Goal: Task Accomplishment & Management: Complete application form

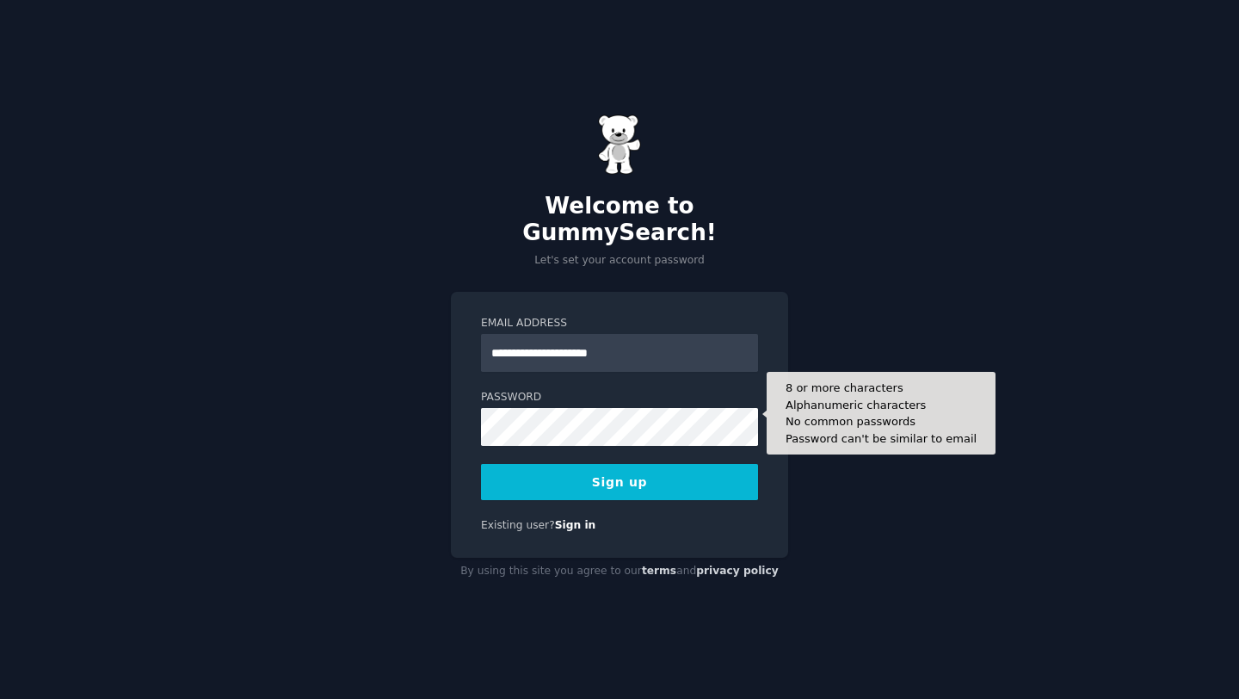
type input "**********"
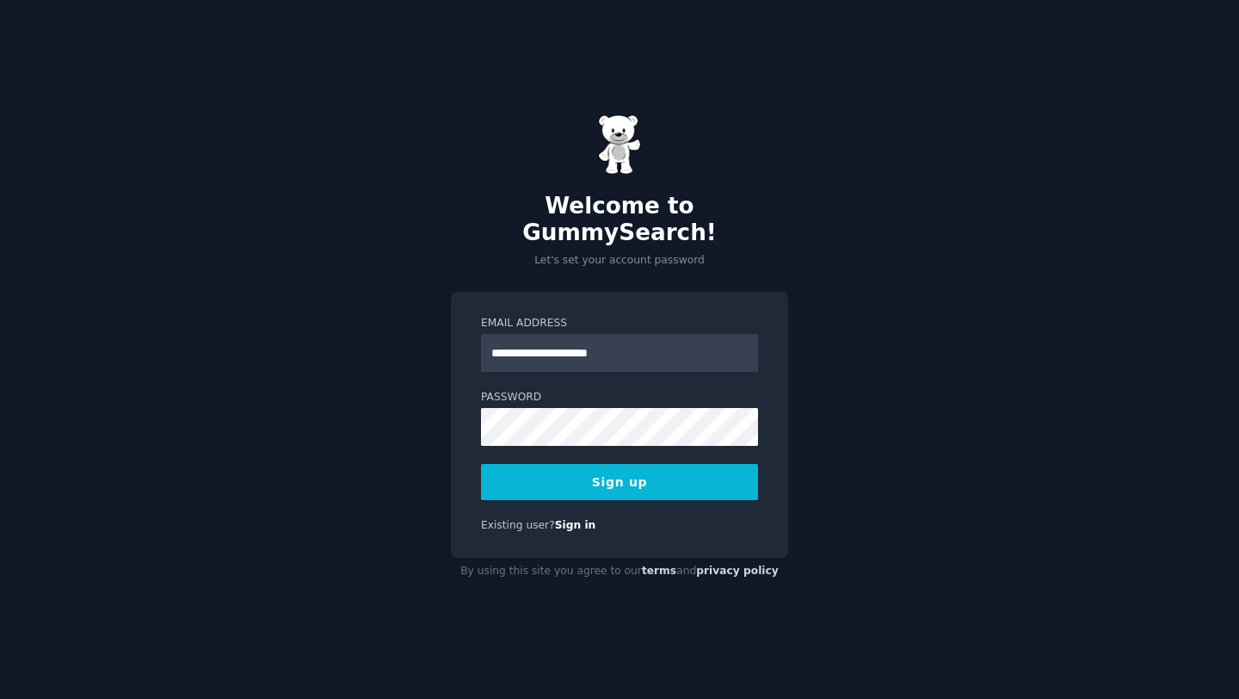
click at [584, 471] on button "Sign up" at bounding box center [619, 482] width 277 height 36
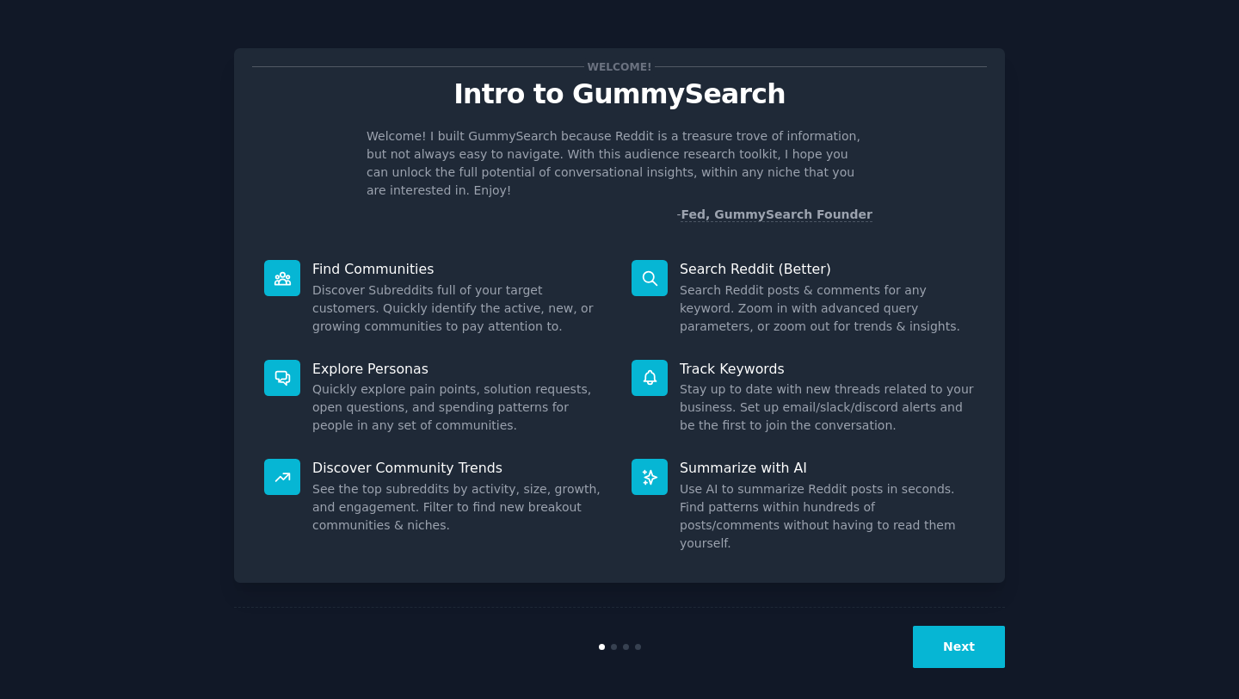
click at [950, 628] on button "Next" at bounding box center [959, 647] width 92 height 42
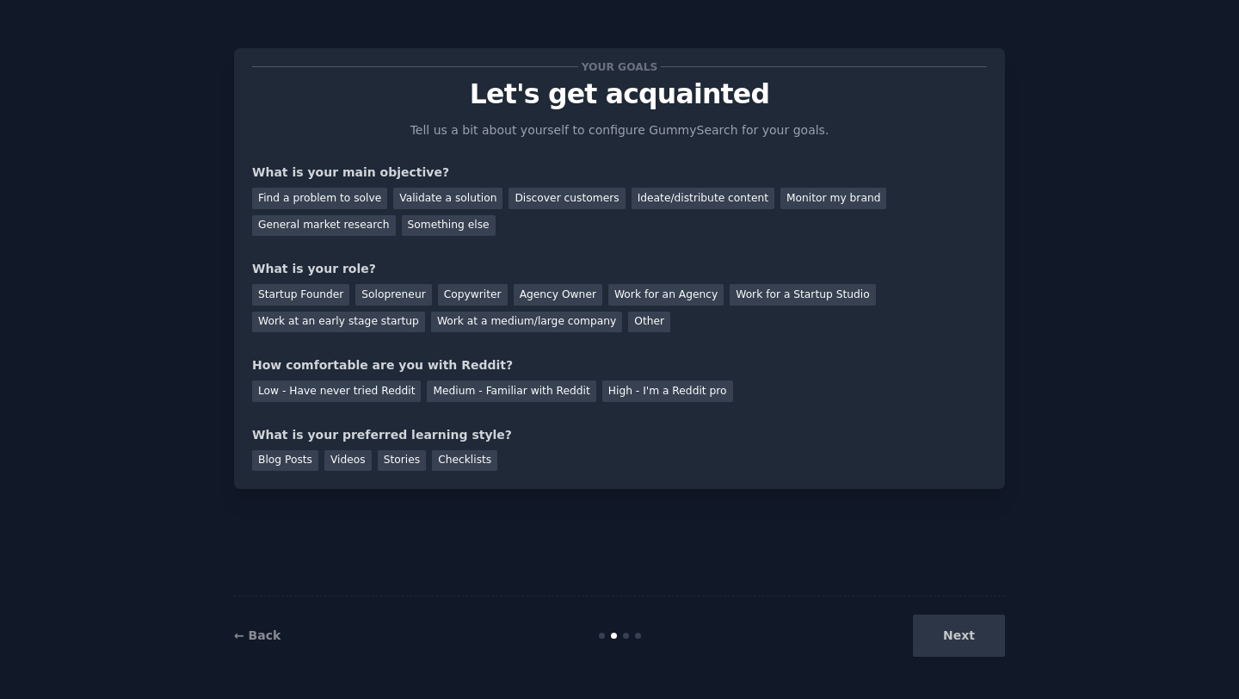
click at [960, 639] on div "Next" at bounding box center [876, 635] width 257 height 42
click at [454, 230] on div "Something else" at bounding box center [449, 226] width 94 height 22
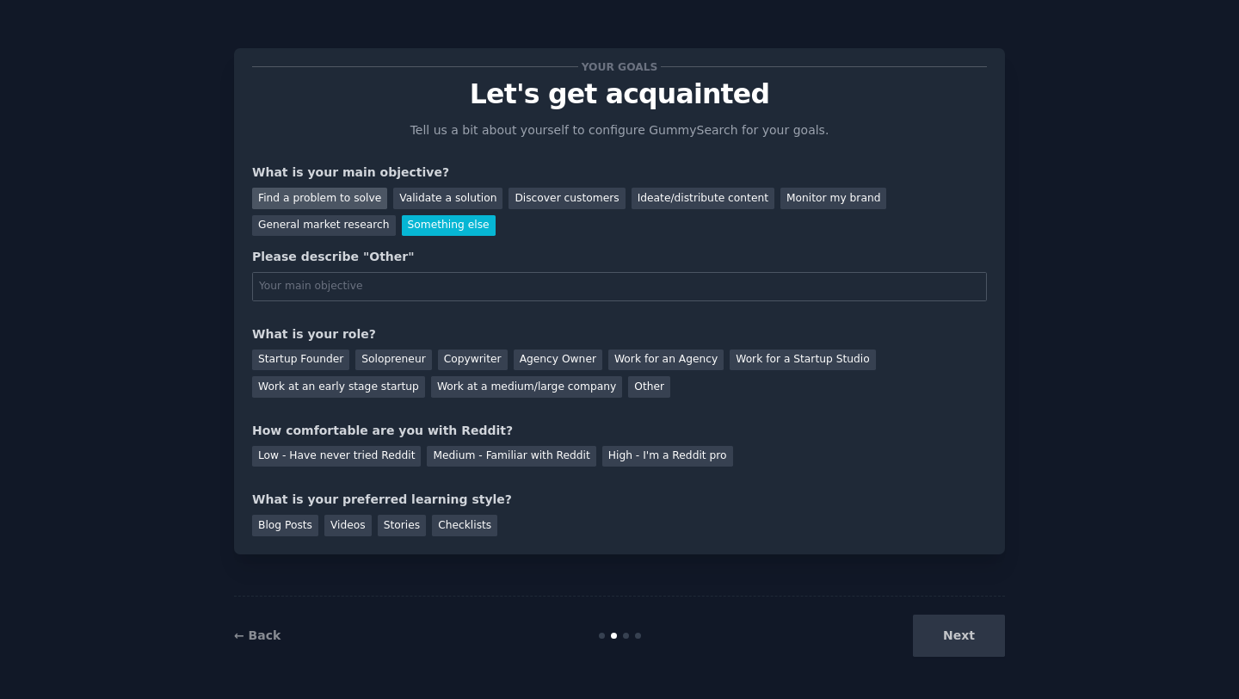
click at [324, 199] on div "Find a problem to solve" at bounding box center [319, 199] width 135 height 22
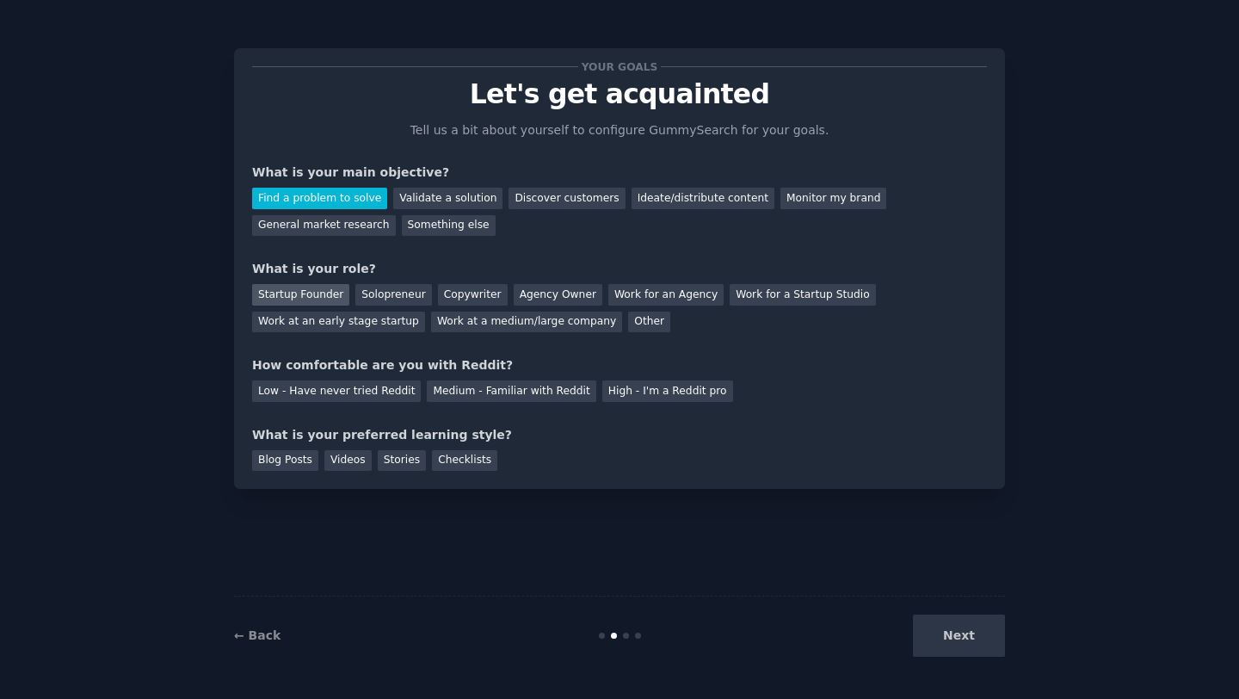
click at [295, 297] on div "Startup Founder" at bounding box center [300, 295] width 97 height 22
click at [352, 392] on div "Low - Have never tried Reddit" at bounding box center [336, 391] width 169 height 22
click at [349, 457] on div "Videos" at bounding box center [347, 461] width 47 height 22
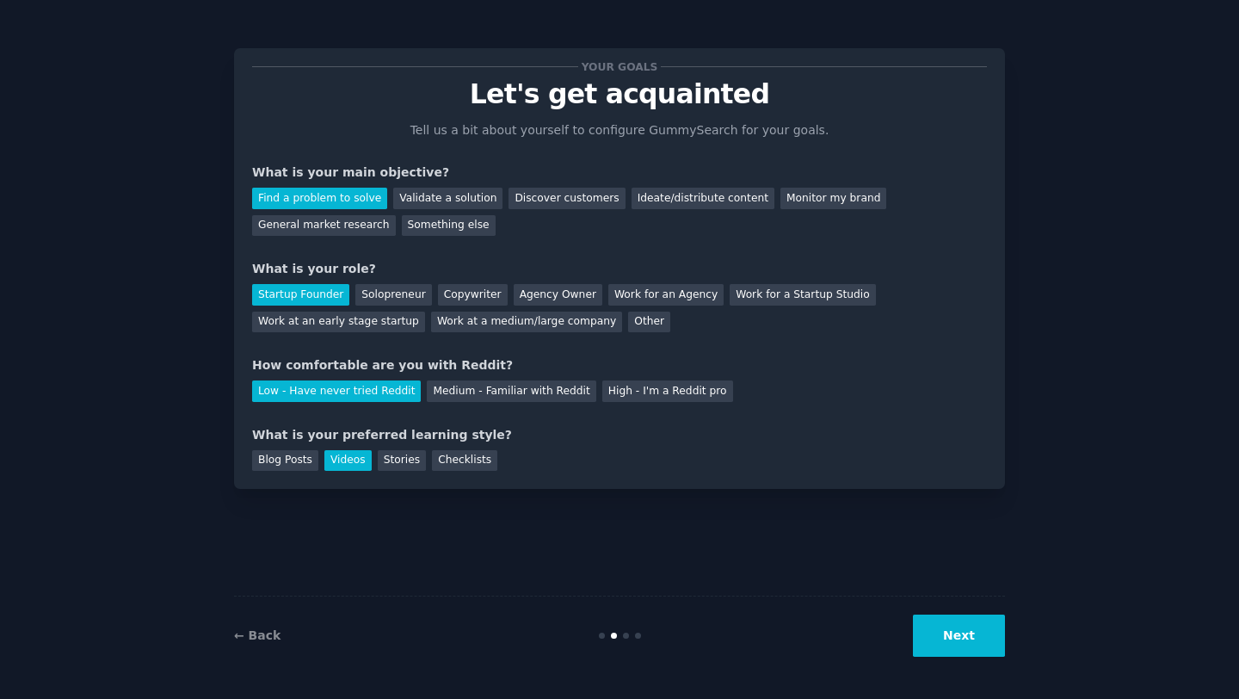
click at [958, 638] on button "Next" at bounding box center [959, 635] width 92 height 42
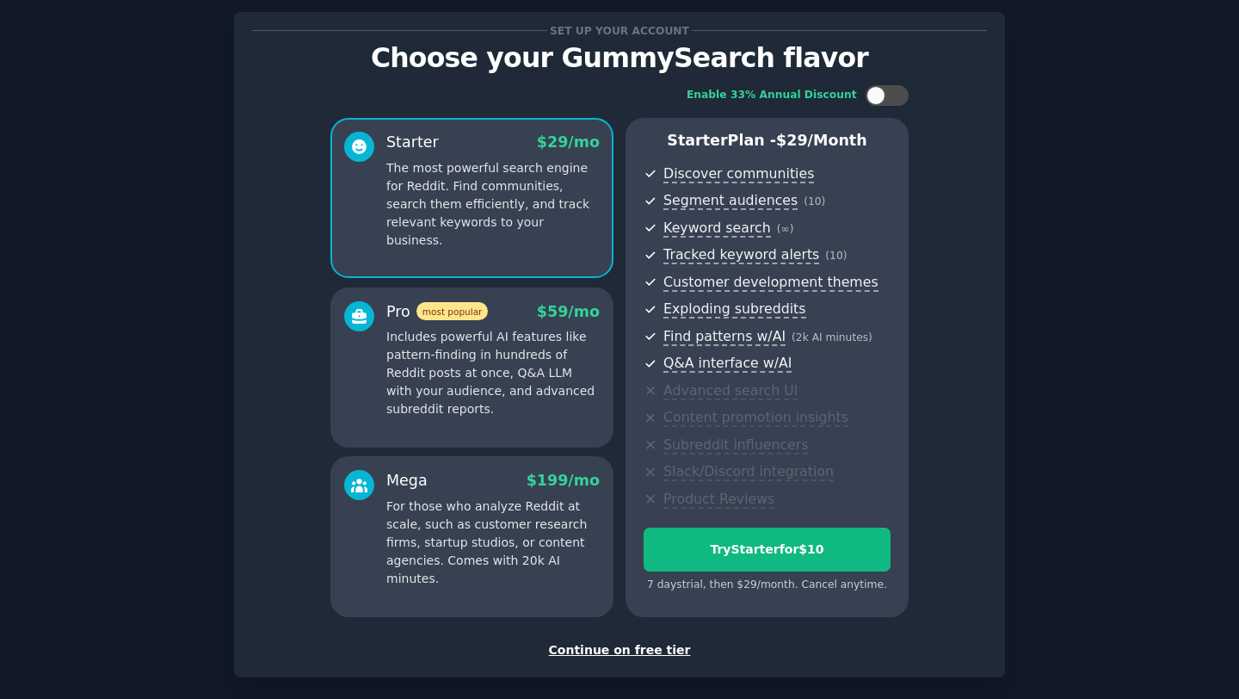
scroll to position [59, 0]
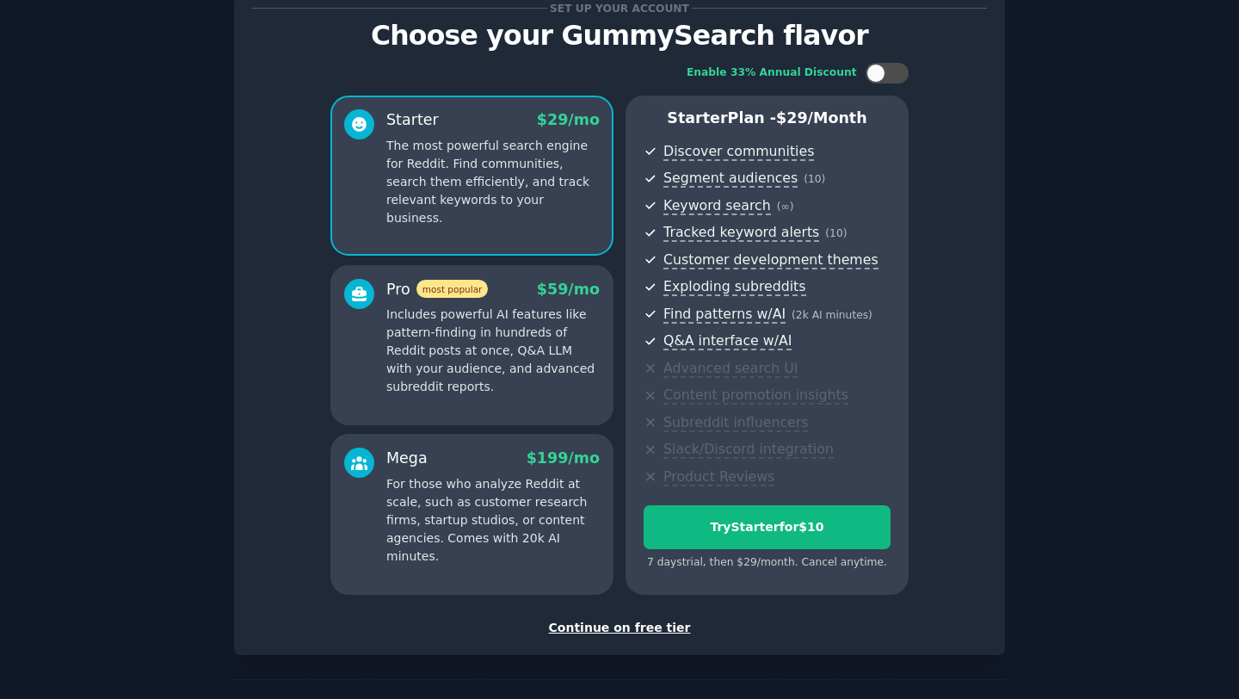
click at [623, 627] on div "Continue on free tier" at bounding box center [619, 628] width 735 height 18
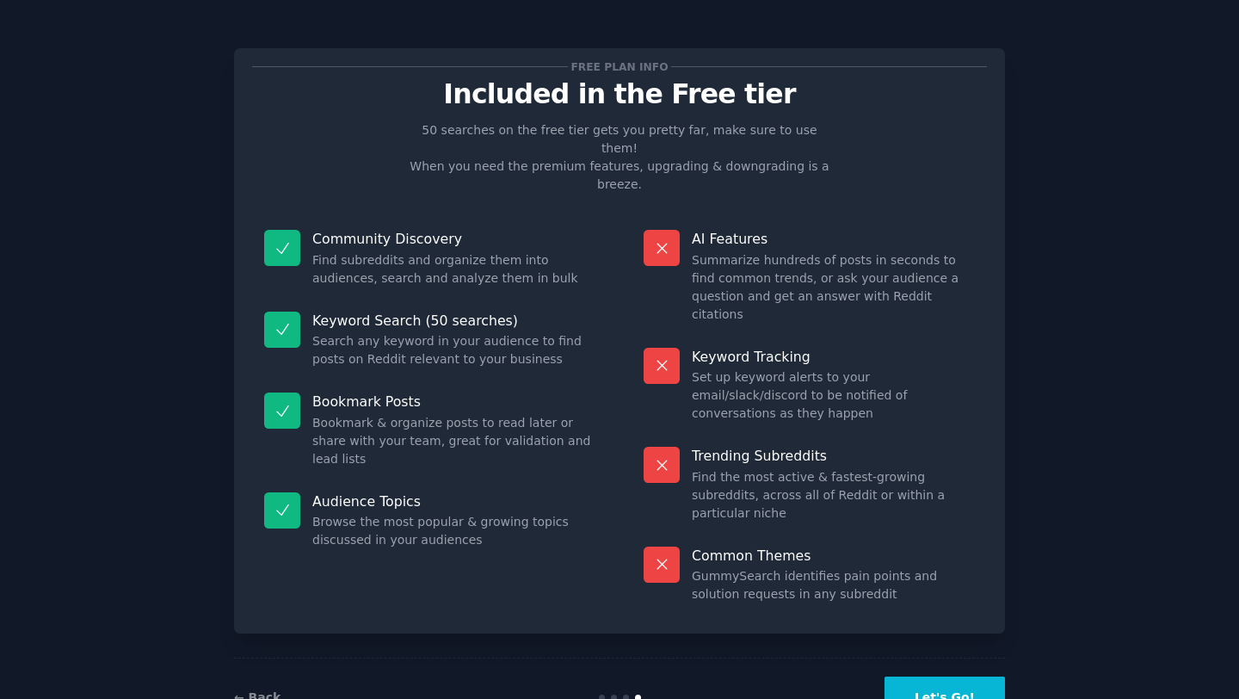
click at [942, 676] on button "Let's Go!" at bounding box center [945, 697] width 120 height 42
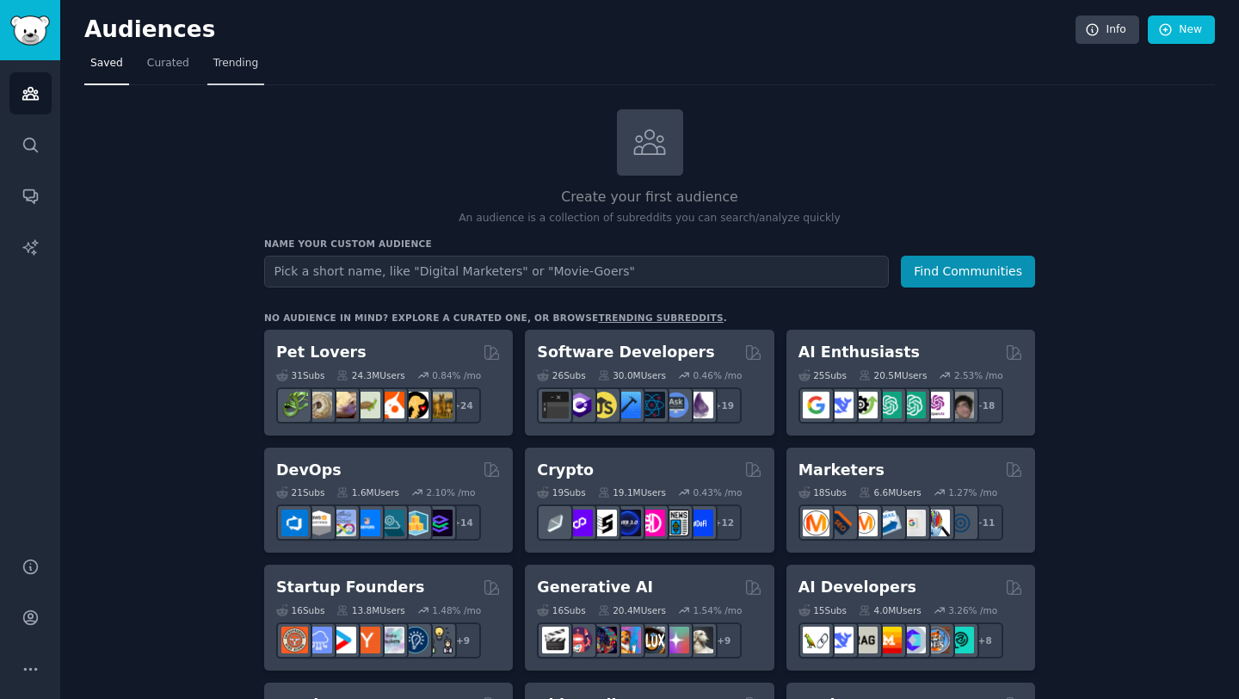
click at [227, 62] on span "Trending" at bounding box center [235, 63] width 45 height 15
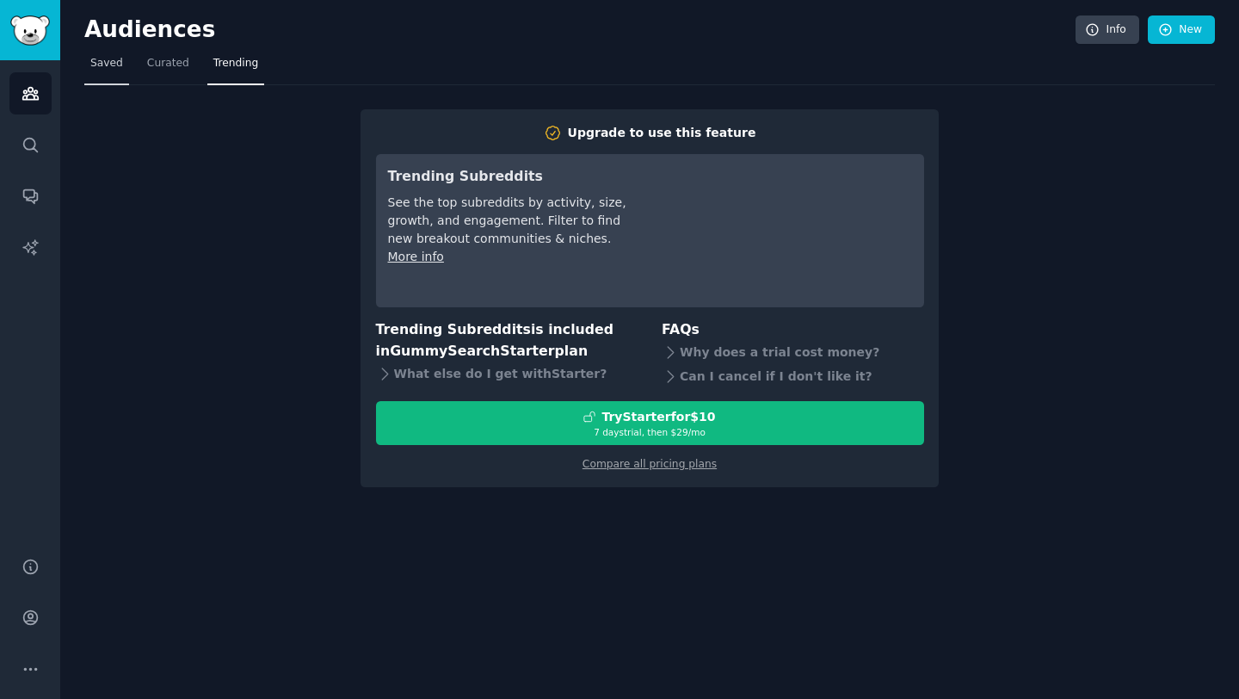
click at [110, 66] on span "Saved" at bounding box center [106, 63] width 33 height 15
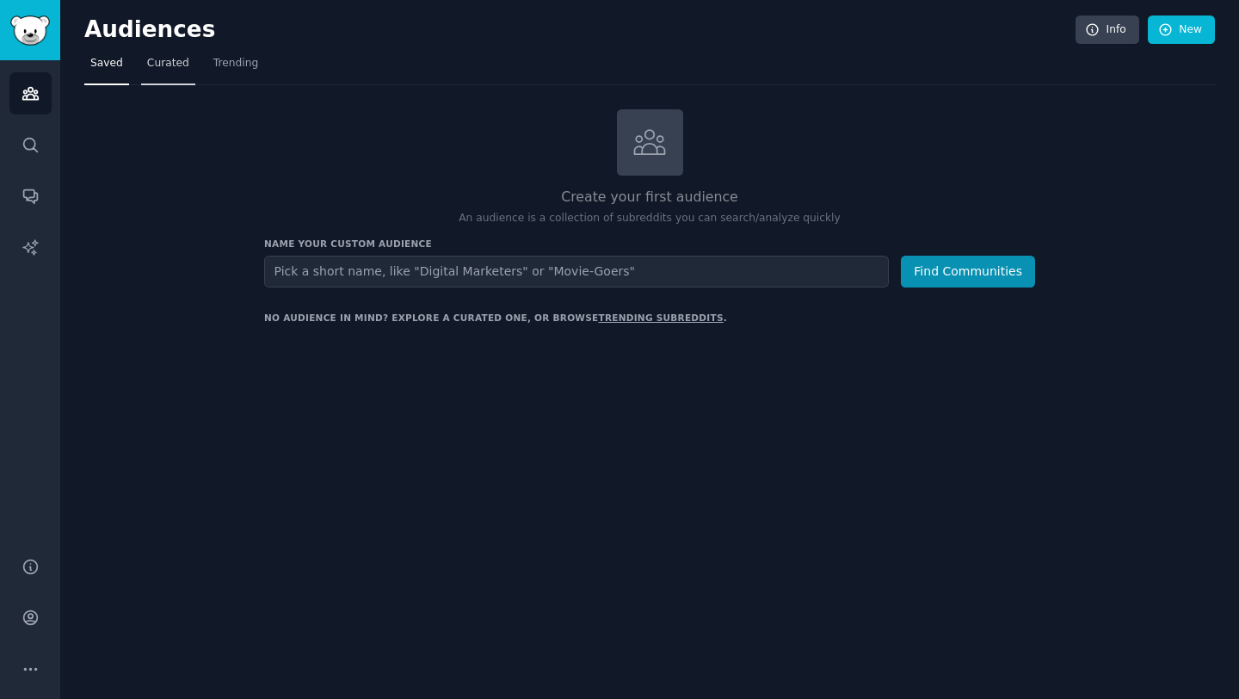
click at [165, 64] on span "Curated" at bounding box center [168, 63] width 42 height 15
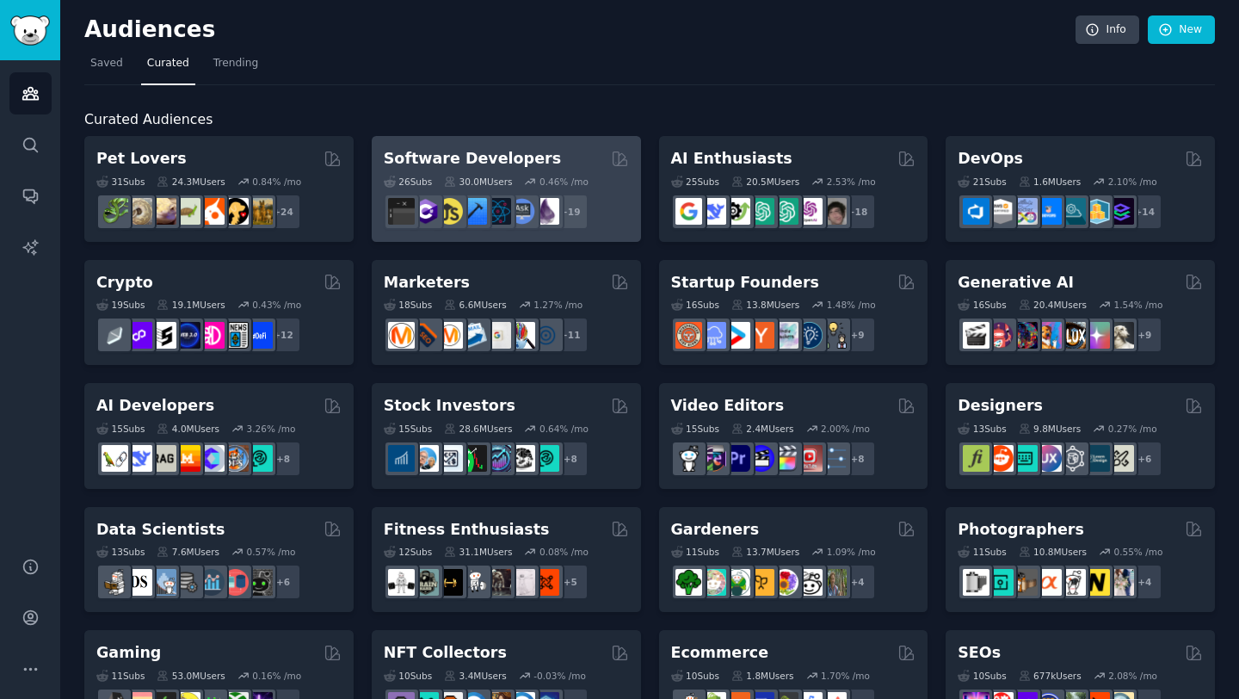
click at [544, 157] on div "Software Developers" at bounding box center [506, 159] width 245 height 22
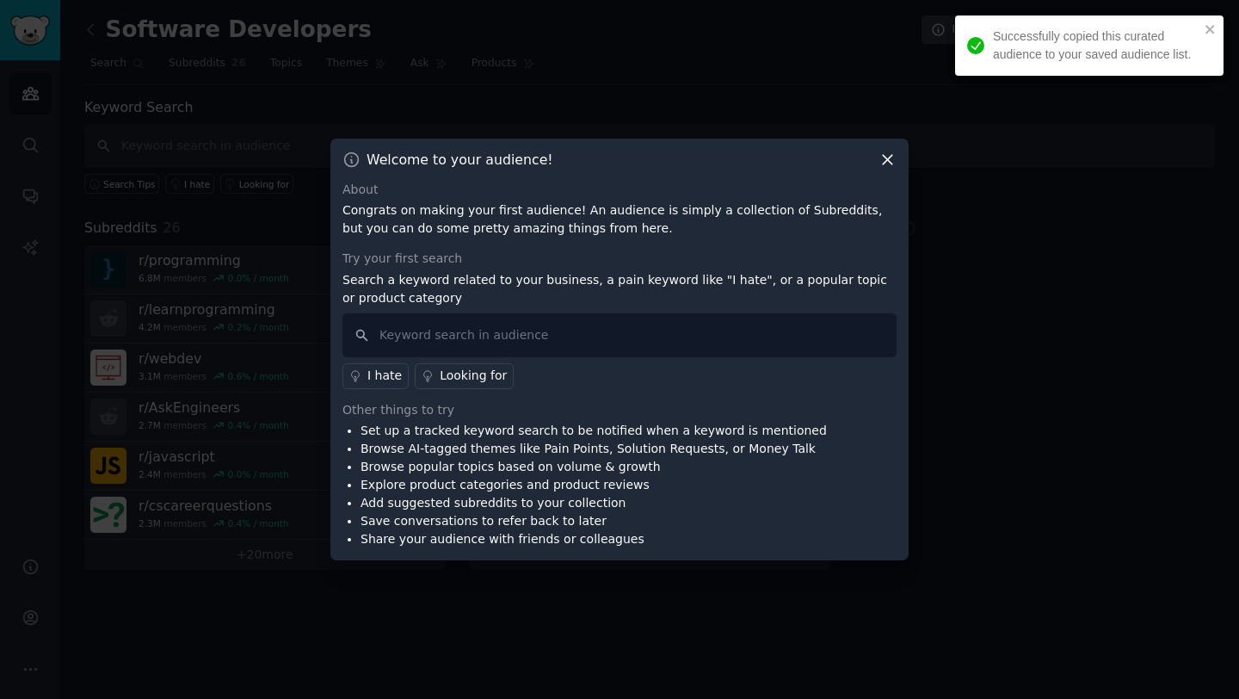
click at [884, 165] on icon at bounding box center [888, 160] width 18 height 18
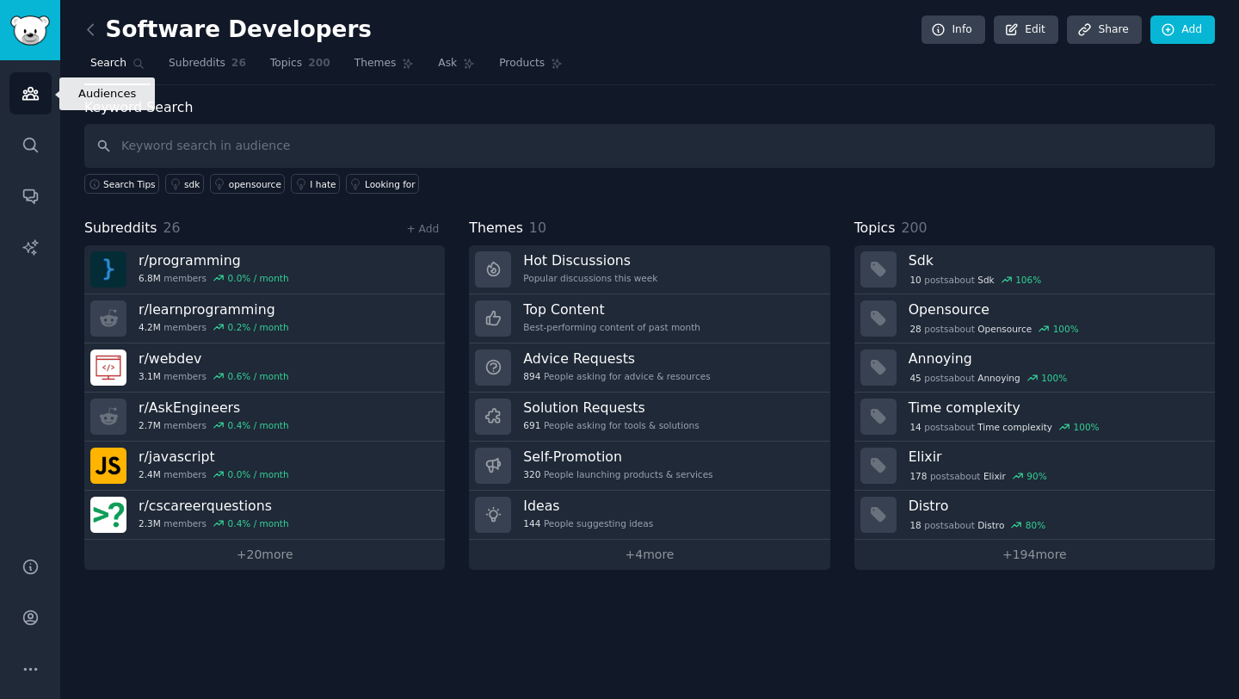
click at [28, 84] on icon "Sidebar" at bounding box center [31, 93] width 18 height 18
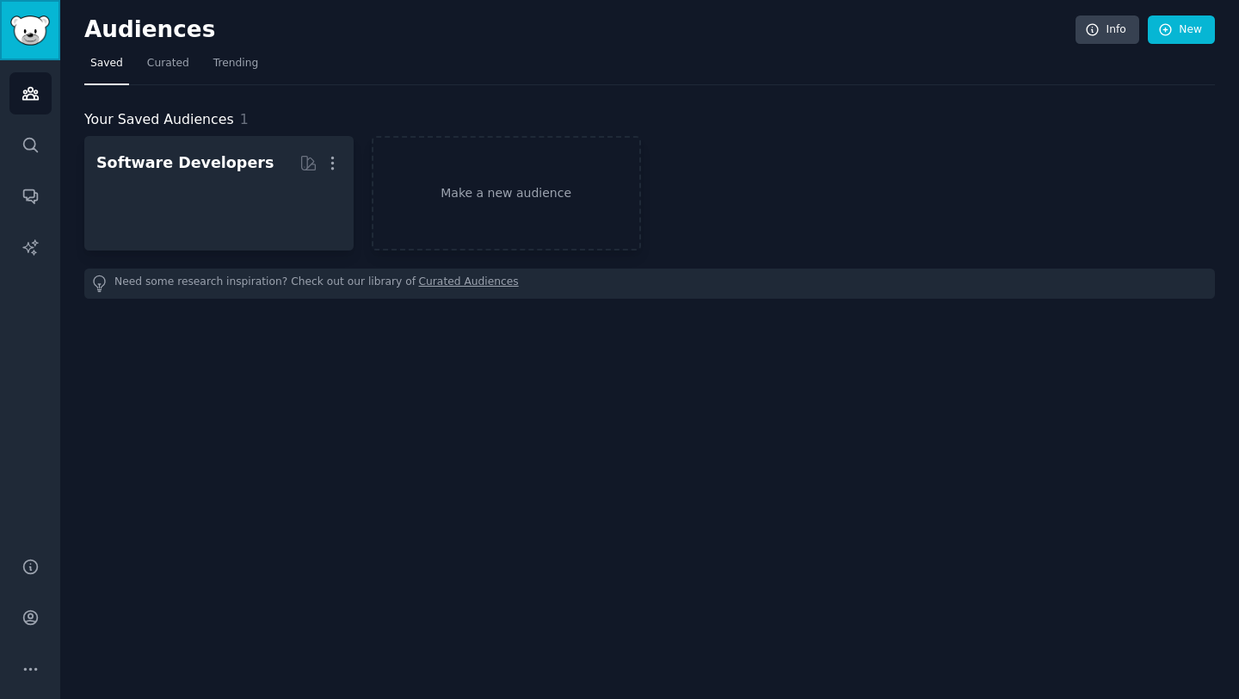
click at [28, 33] on img "Sidebar" at bounding box center [30, 30] width 40 height 30
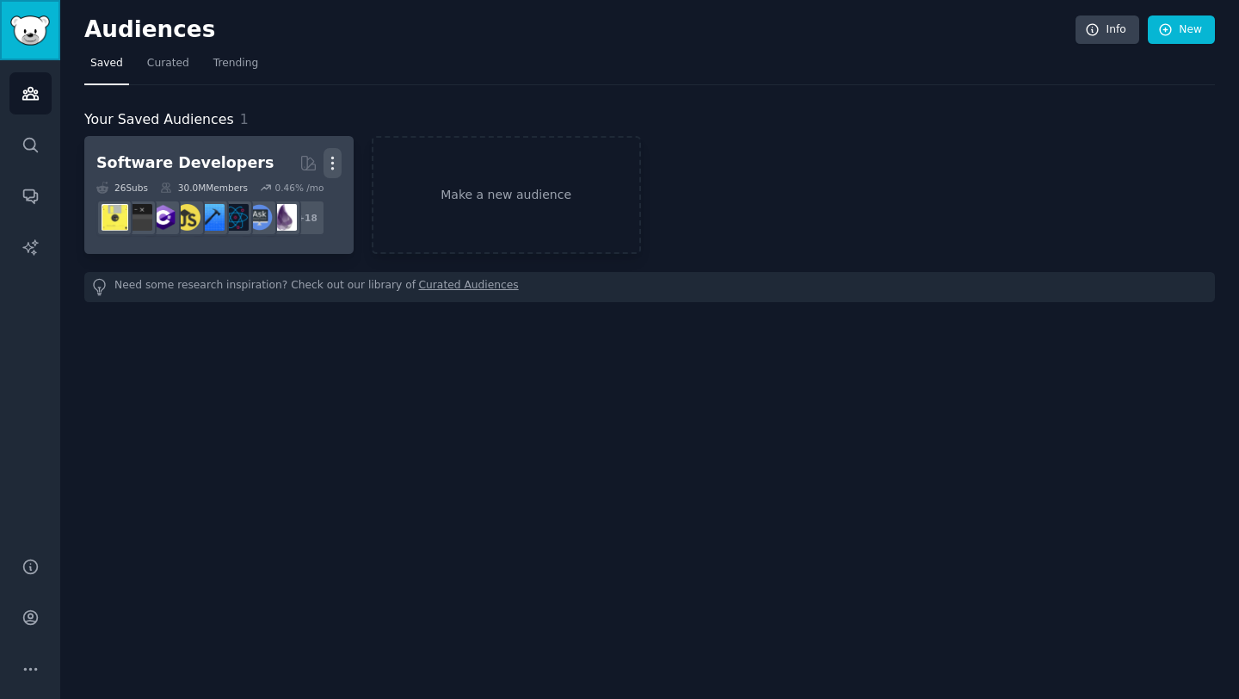
click at [334, 164] on icon "button" at bounding box center [333, 163] width 18 height 18
click at [297, 193] on p "Delete" at bounding box center [286, 199] width 40 height 18
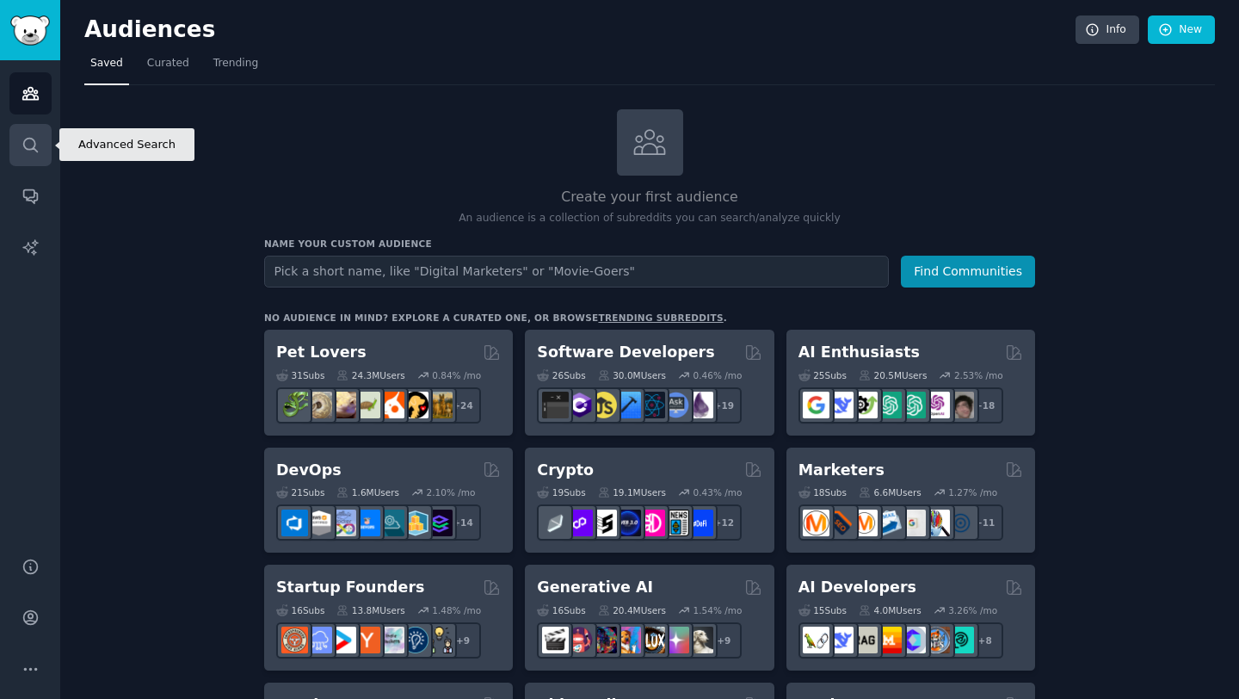
click at [26, 151] on icon "Sidebar" at bounding box center [31, 145] width 18 height 18
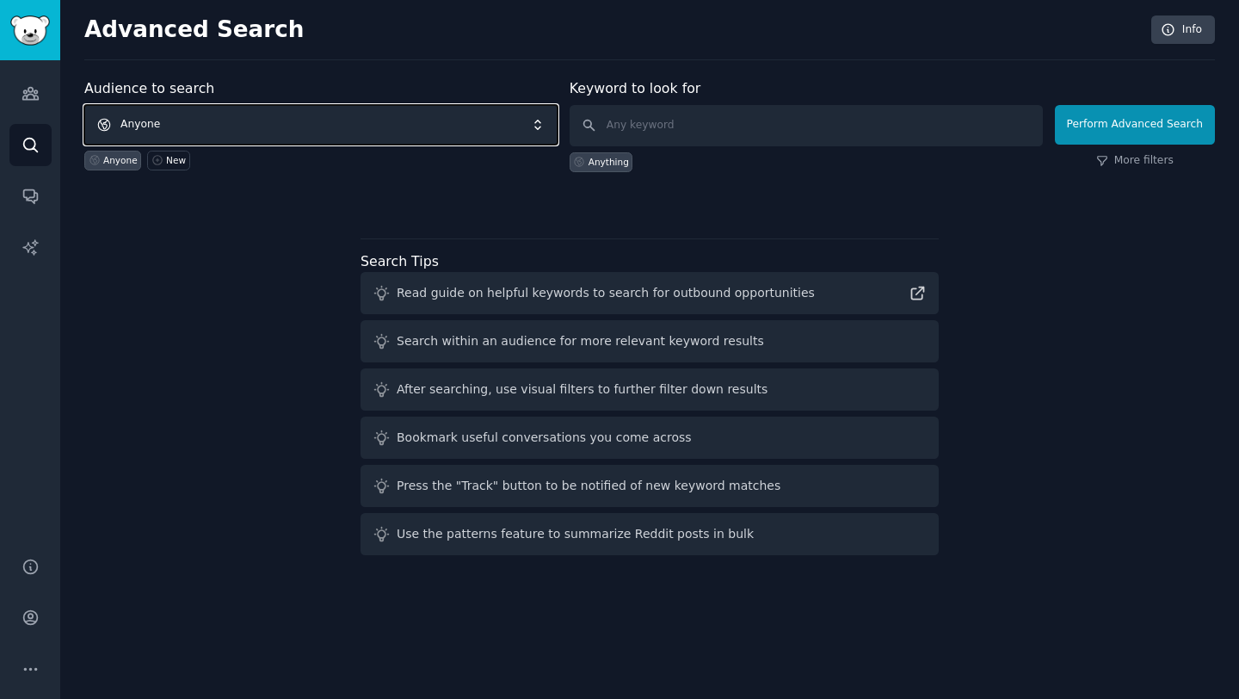
click at [252, 141] on span "Anyone" at bounding box center [320, 125] width 473 height 40
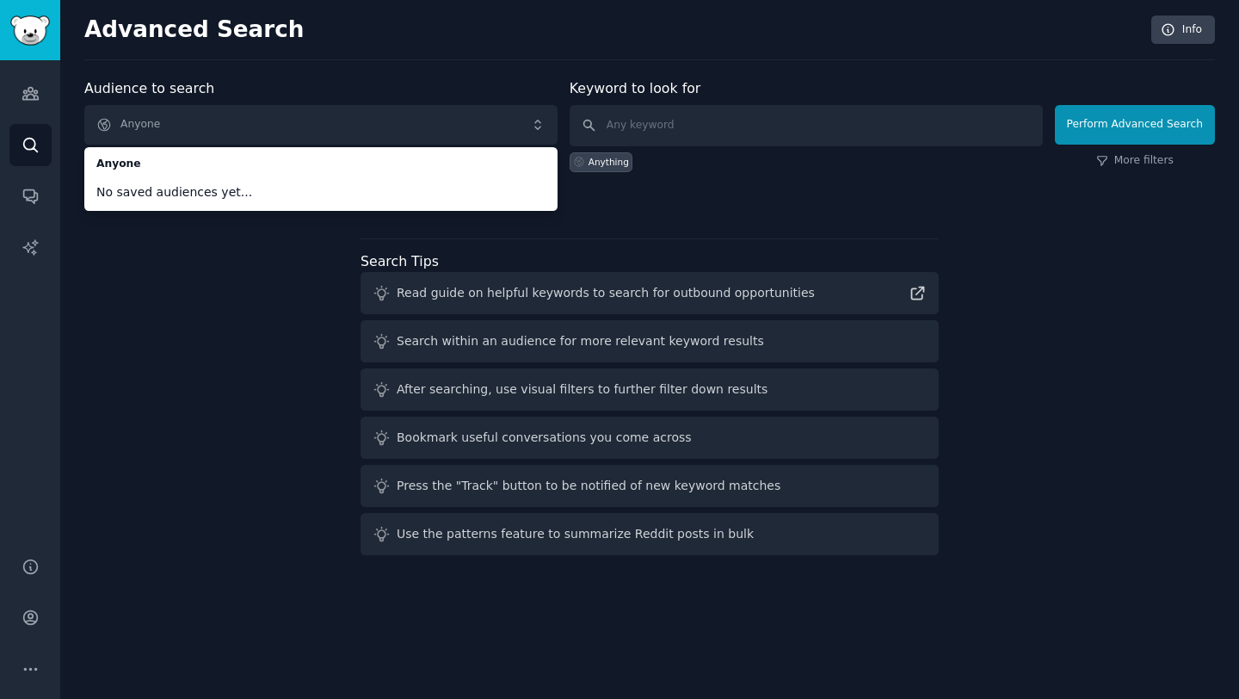
click at [187, 304] on div "Audience to search Anyone Anyone No saved audiences yet... Anyone New Keyword t…" at bounding box center [649, 320] width 1131 height 484
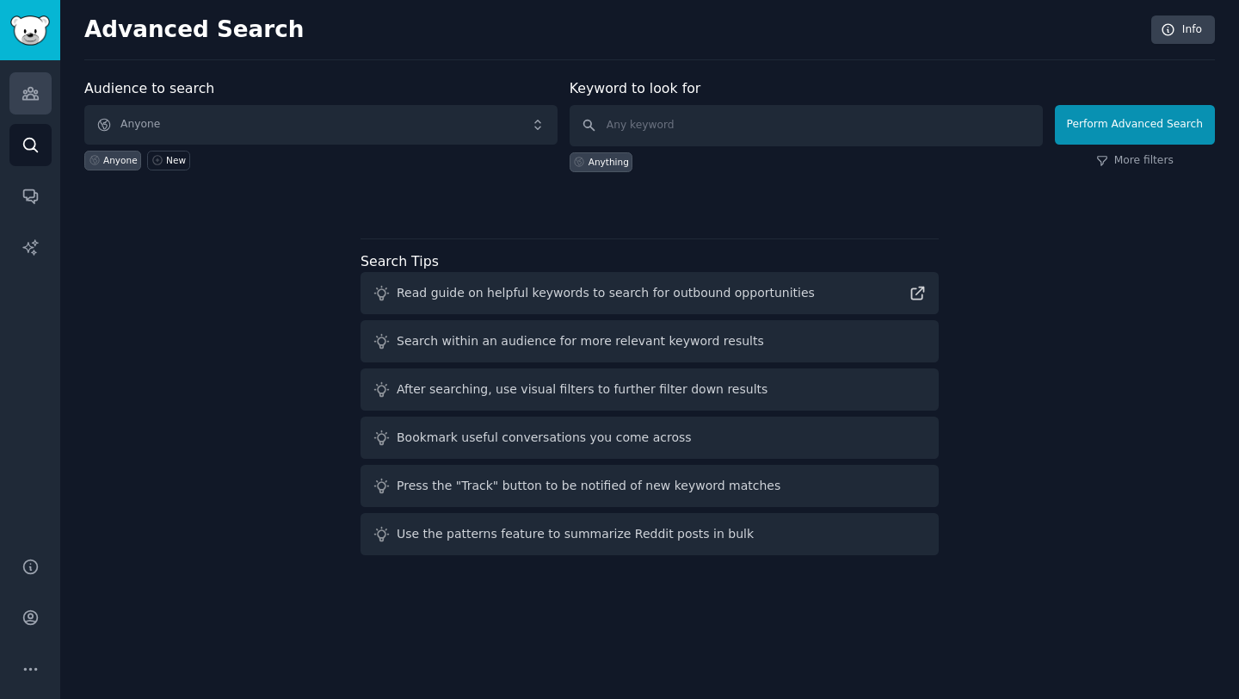
click at [28, 88] on icon "Sidebar" at bounding box center [29, 94] width 15 height 12
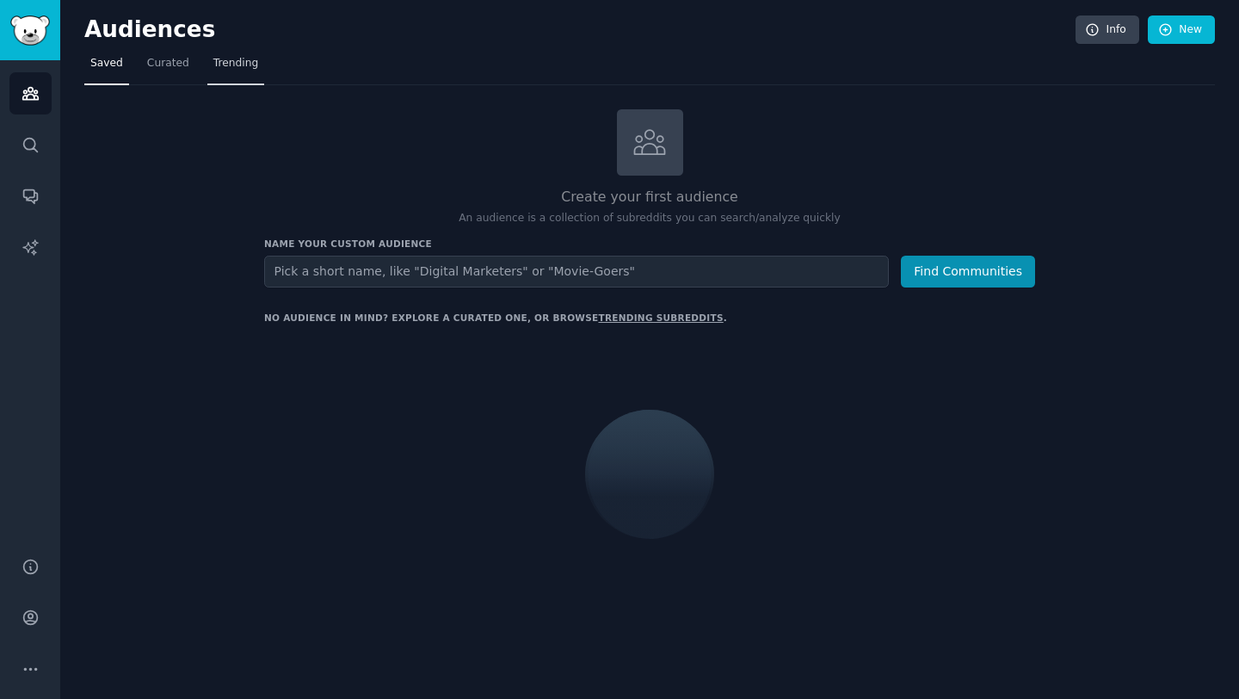
click at [213, 56] on span "Trending" at bounding box center [235, 63] width 45 height 15
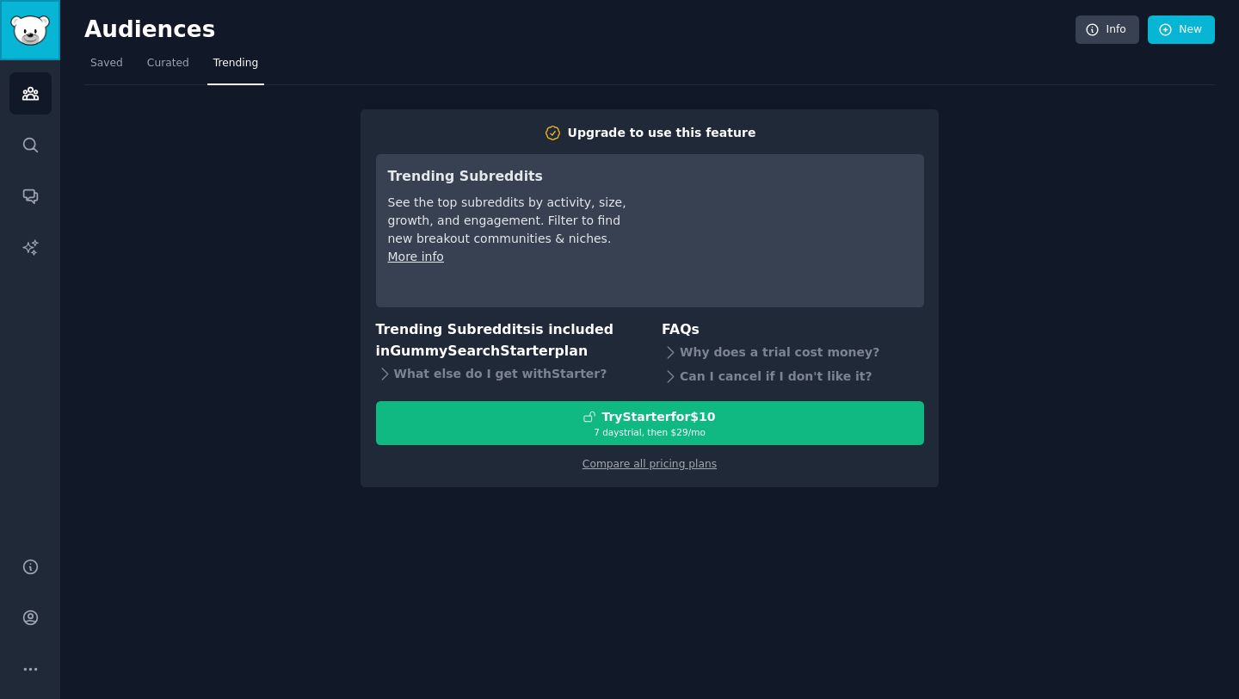
click at [22, 26] on img "Sidebar" at bounding box center [30, 30] width 40 height 30
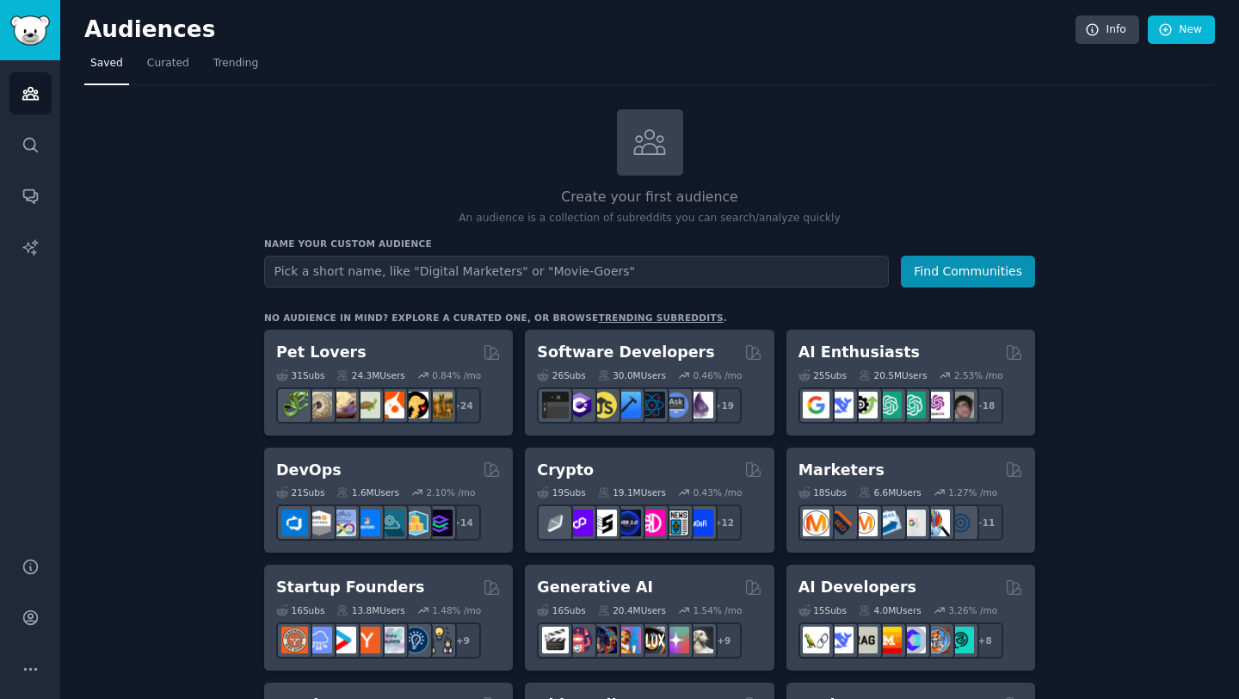
click at [1176, 31] on link "New" at bounding box center [1181, 29] width 67 height 29
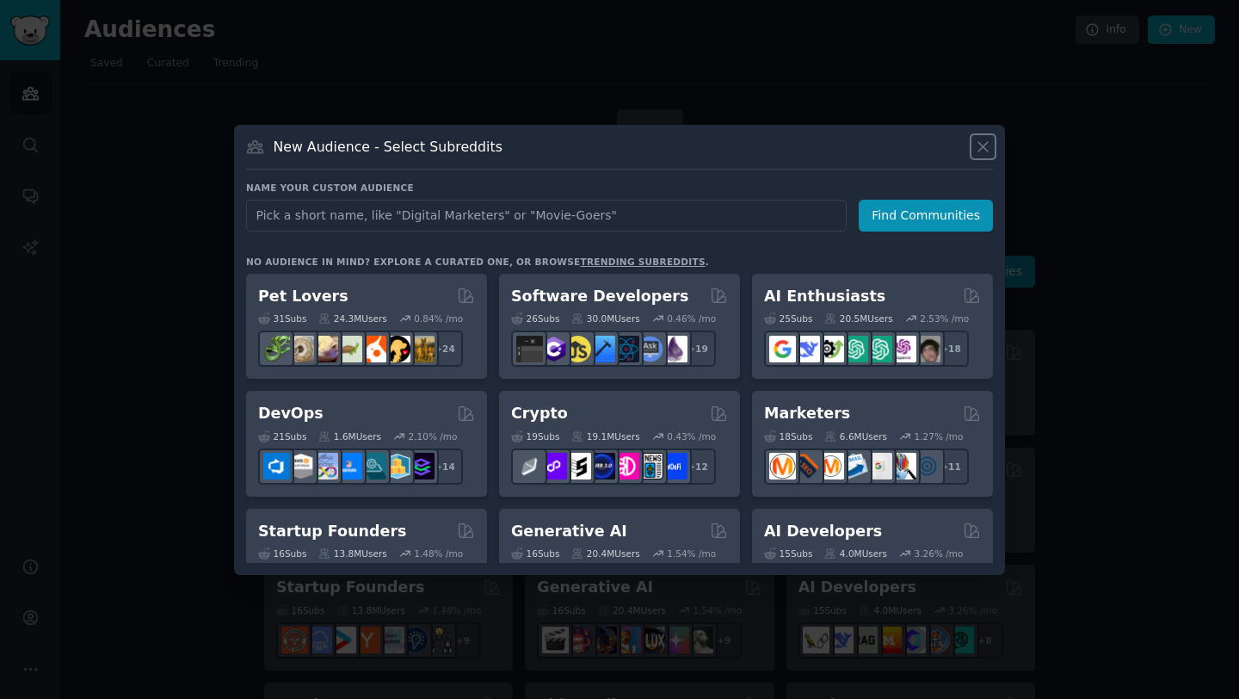
click at [983, 152] on icon at bounding box center [983, 147] width 18 height 18
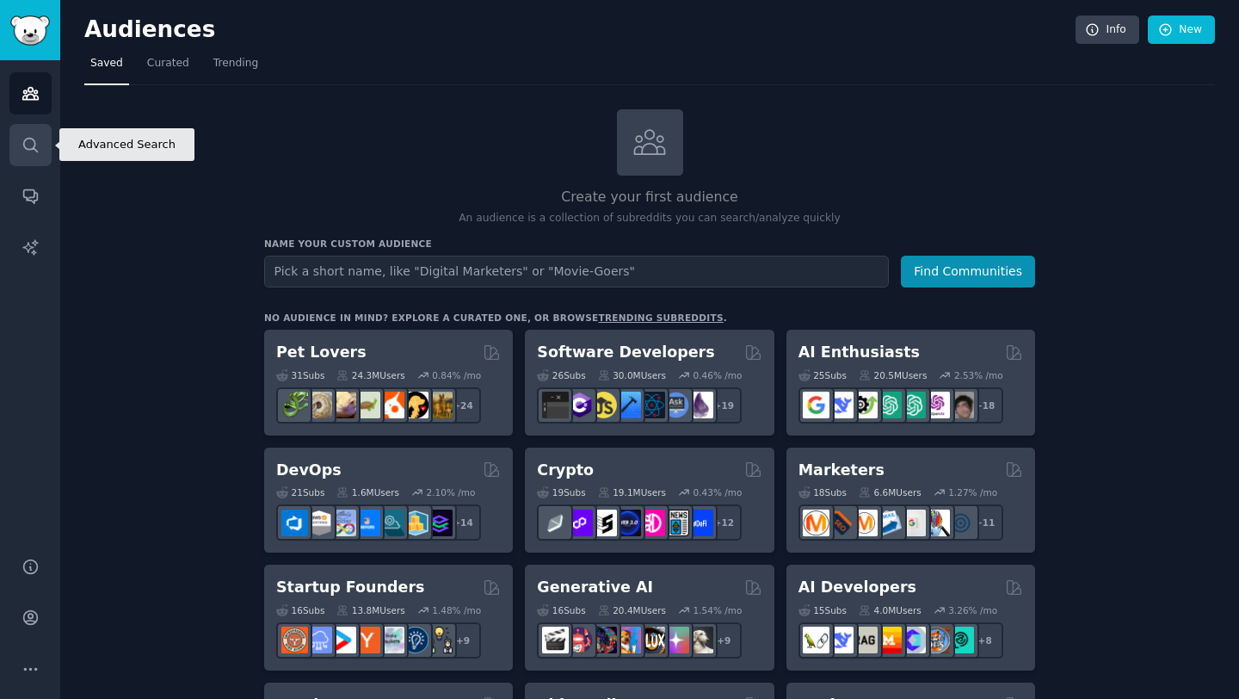
click at [33, 151] on icon "Sidebar" at bounding box center [31, 145] width 18 height 18
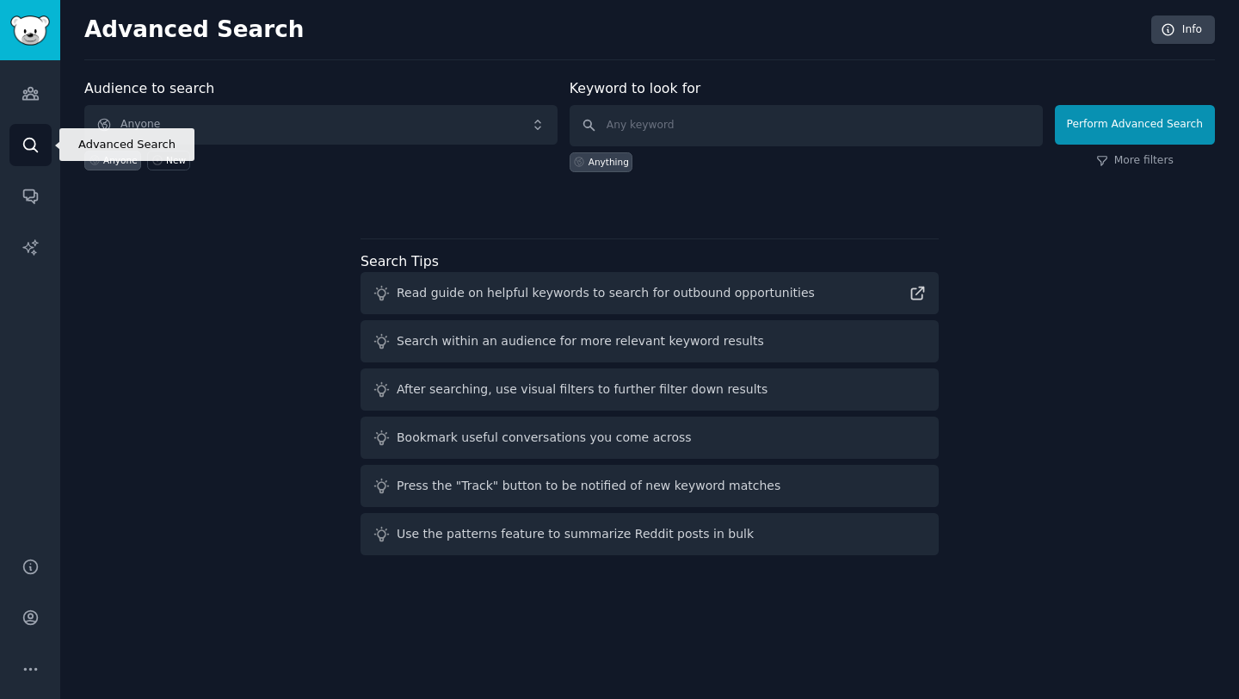
click at [34, 173] on div "Audiences Search Conversations AI Reports" at bounding box center [30, 298] width 60 height 476
click at [34, 182] on link "Conversations" at bounding box center [30, 196] width 42 height 42
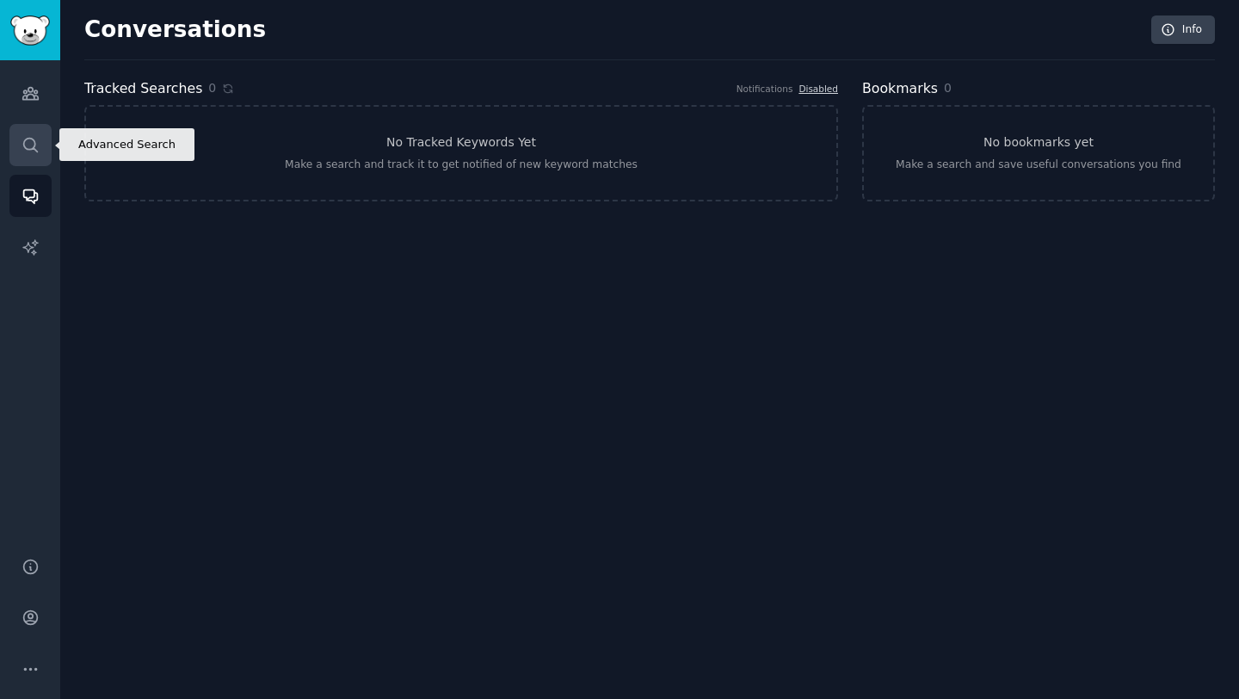
click at [32, 141] on icon "Sidebar" at bounding box center [31, 145] width 18 height 18
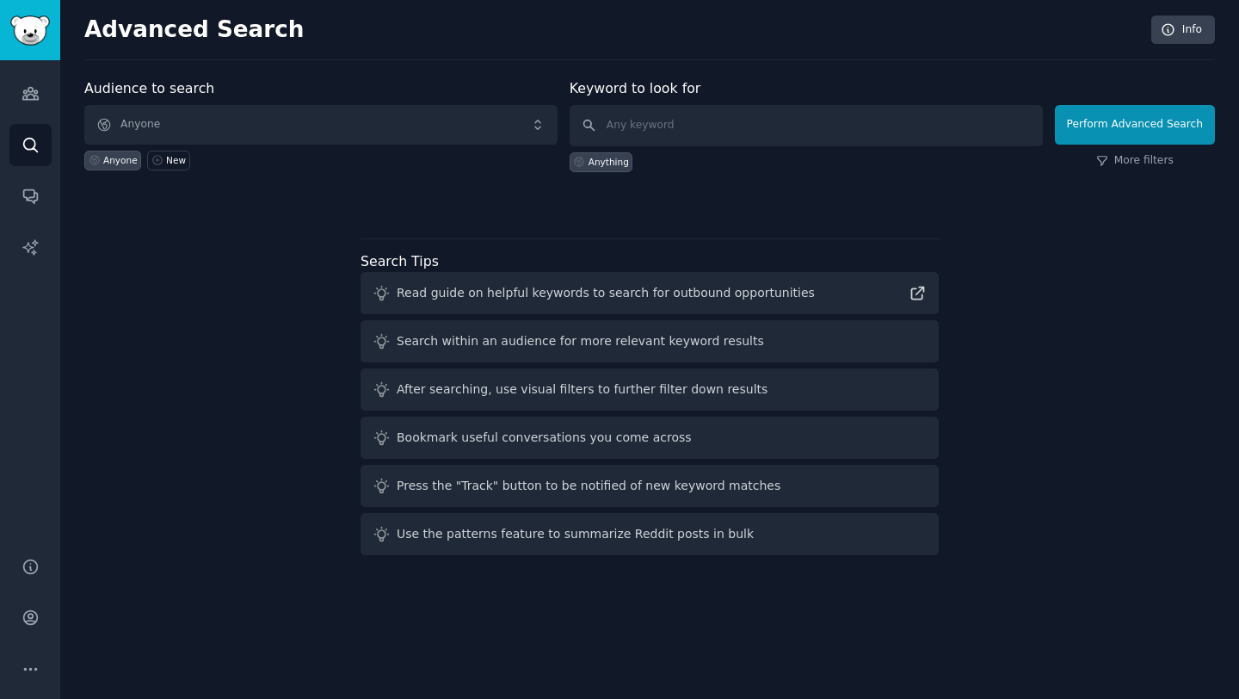
click at [609, 174] on div "Audience to search Anyone Anyone New Keyword to look for Anything Perform Advan…" at bounding box center [649, 143] width 1131 height 130
click at [602, 170] on div "Anything" at bounding box center [602, 162] width 64 height 20
click at [640, 129] on input "text" at bounding box center [806, 125] width 473 height 41
click at [1151, 134] on button "Perform Advanced Search" at bounding box center [1135, 125] width 160 height 40
click at [27, 207] on link "Conversations" at bounding box center [30, 196] width 42 height 42
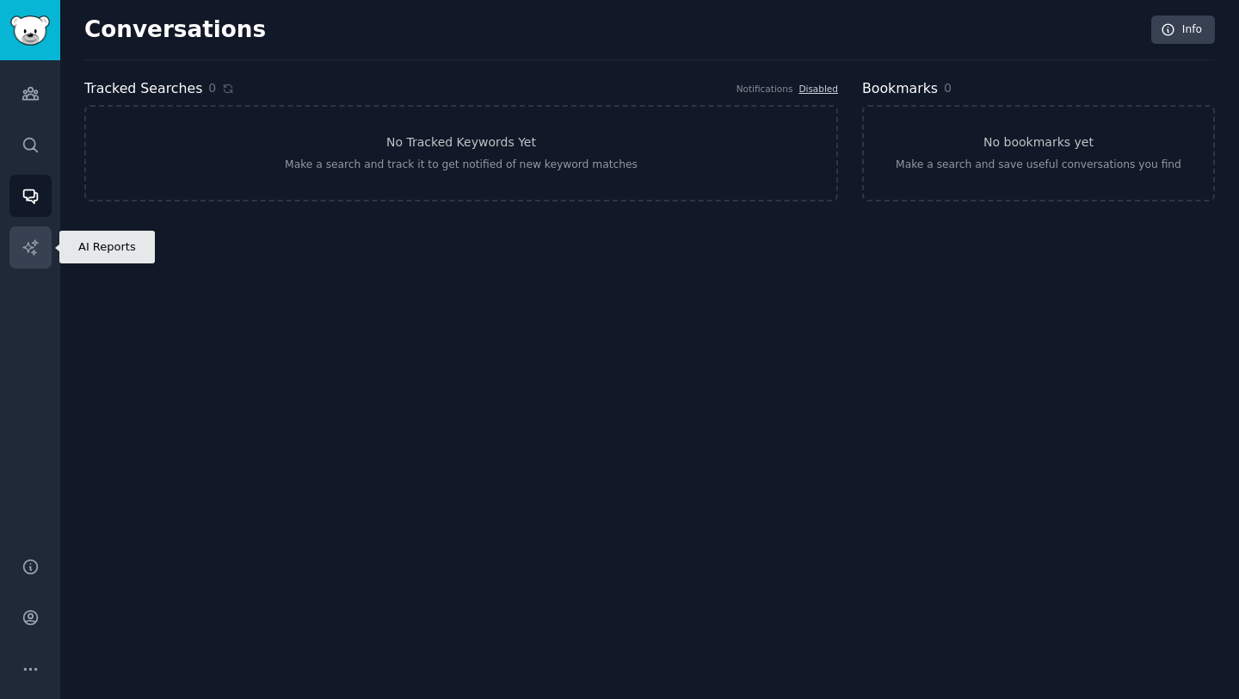
click at [31, 255] on icon "Sidebar" at bounding box center [31, 247] width 18 height 18
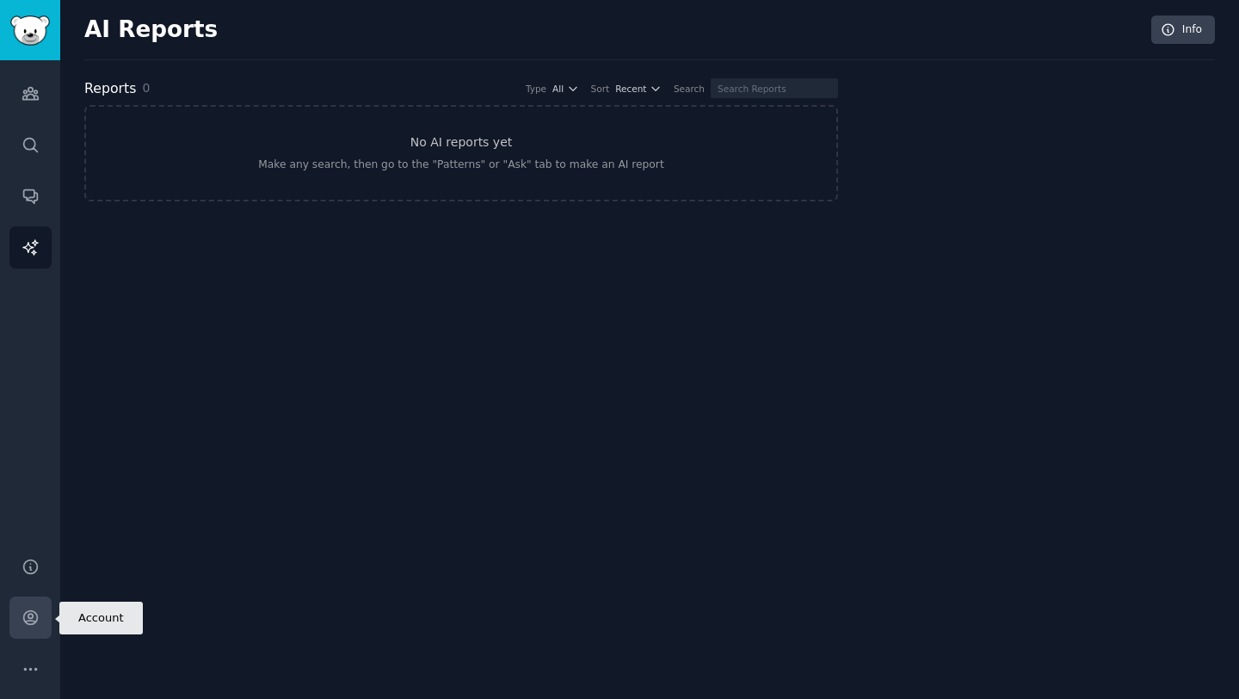
click at [32, 624] on icon "Sidebar" at bounding box center [30, 618] width 14 height 14
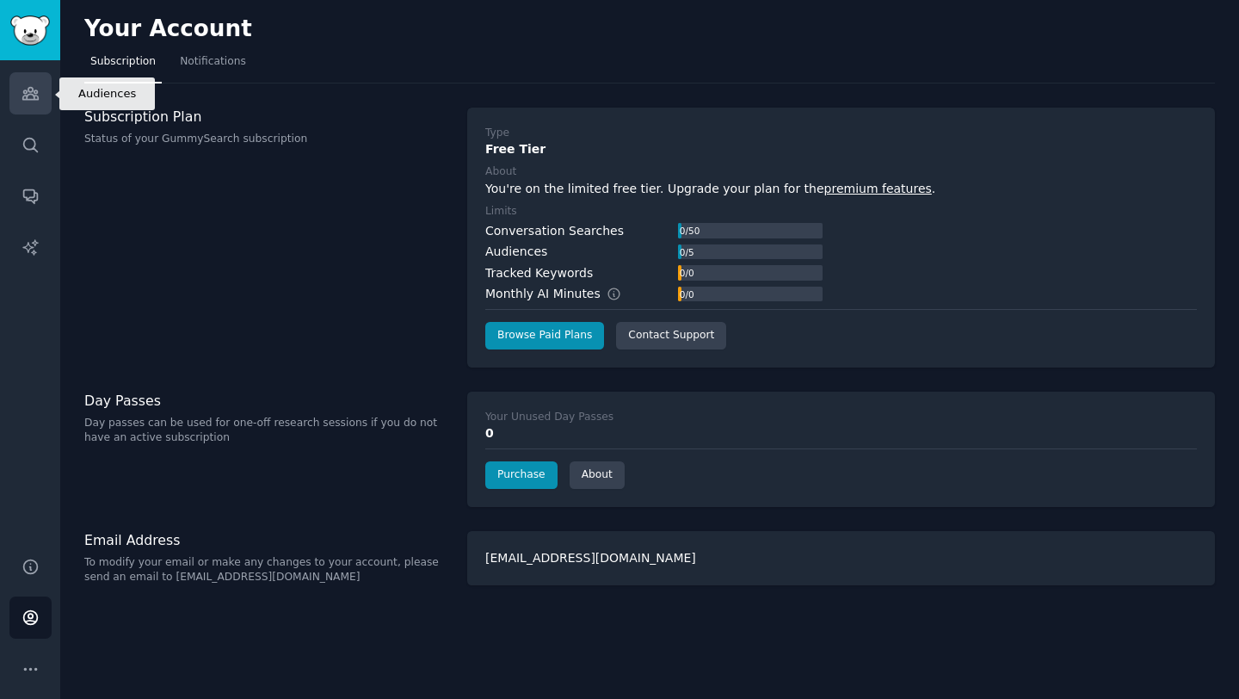
click at [31, 86] on icon "Sidebar" at bounding box center [31, 93] width 18 height 18
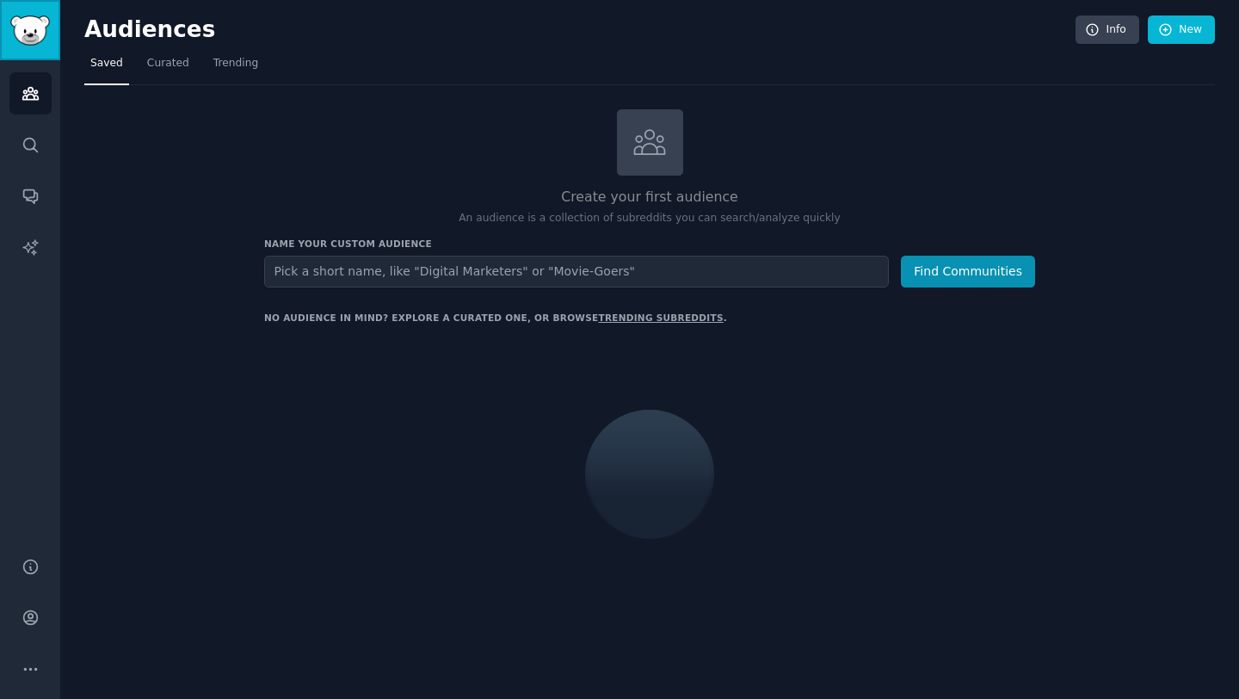
click at [40, 22] on img "Sidebar" at bounding box center [30, 30] width 40 height 30
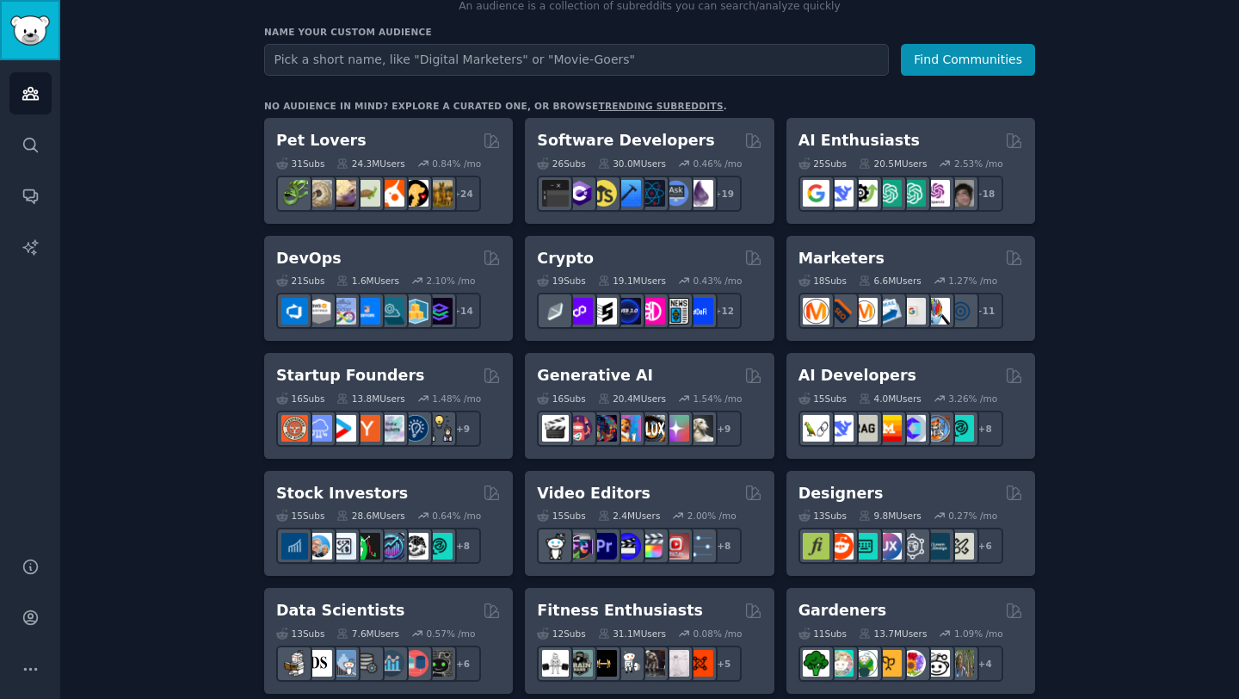
scroll to position [66, 0]
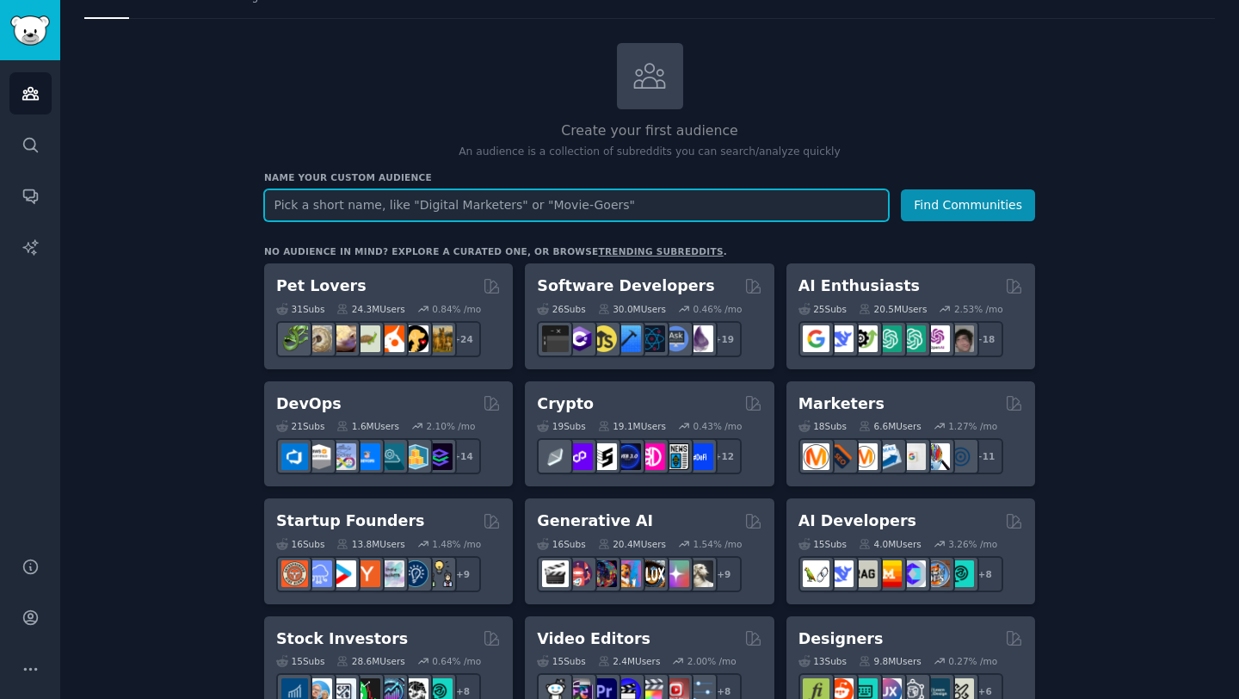
click at [419, 202] on input "text" at bounding box center [576, 205] width 625 height 32
type input "labubu"
click at [901, 189] on button "Find Communities" at bounding box center [968, 205] width 134 height 32
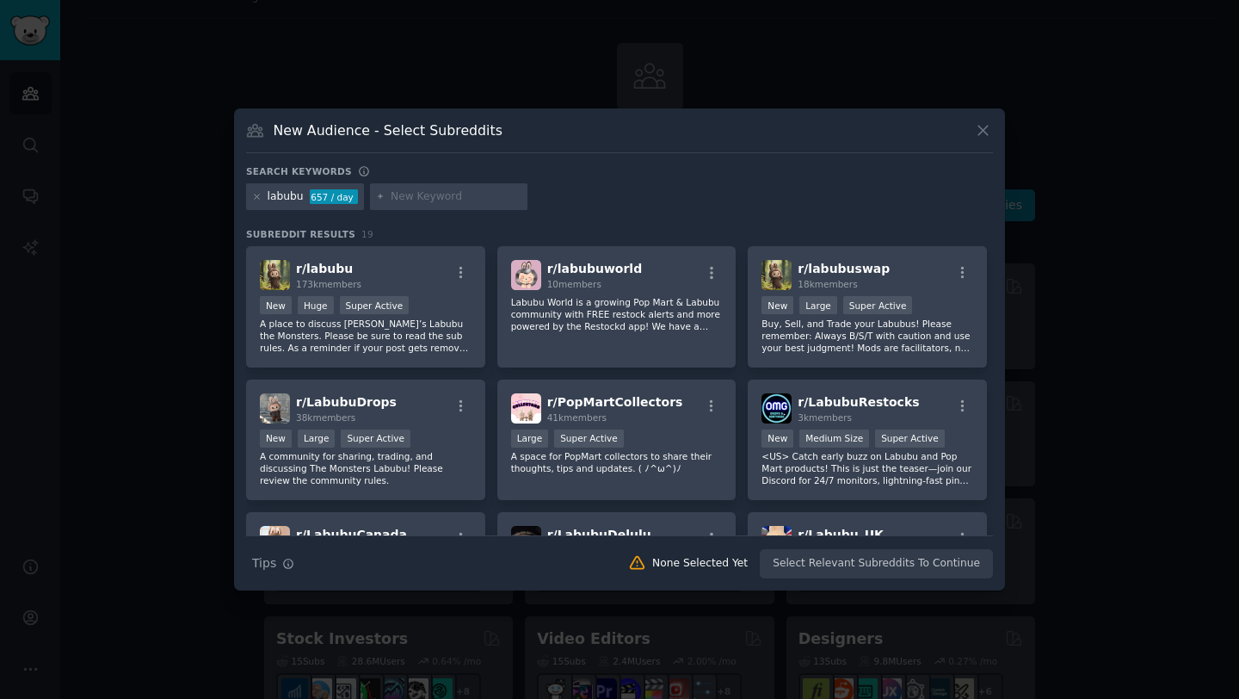
click at [988, 133] on icon at bounding box center [983, 130] width 18 height 18
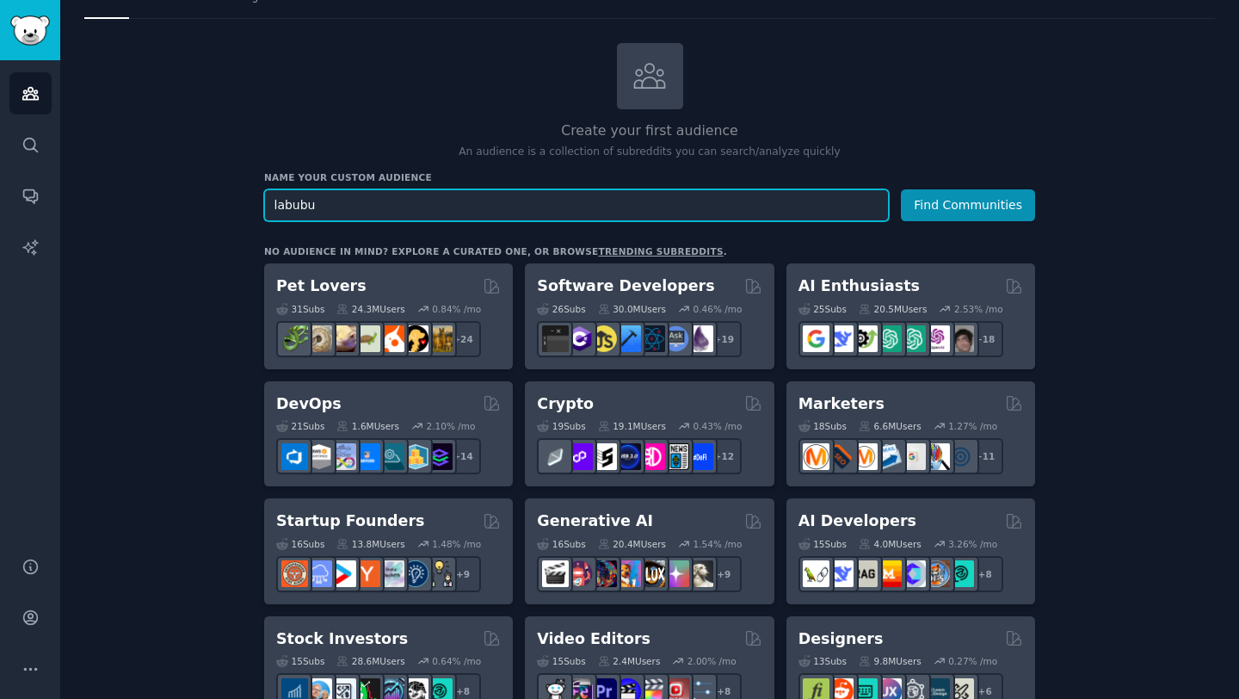
click at [530, 203] on input "labubu" at bounding box center [576, 205] width 625 height 32
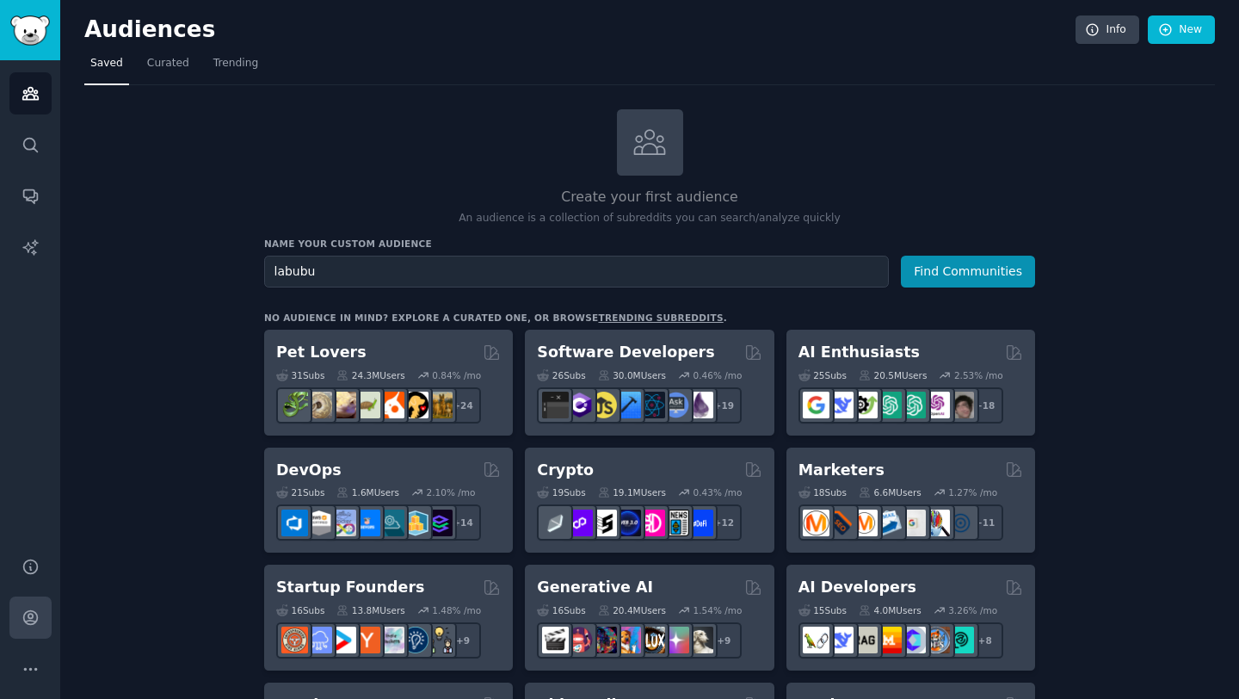
click at [22, 616] on icon "Sidebar" at bounding box center [31, 617] width 18 height 18
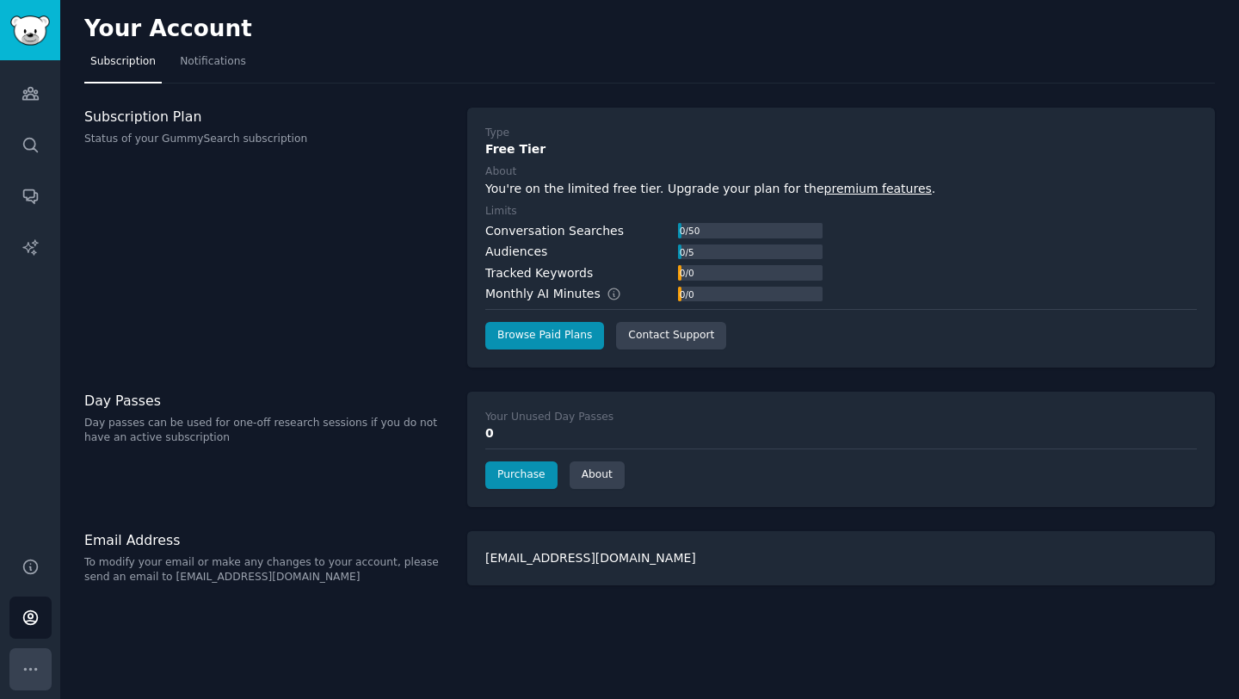
click at [28, 662] on icon "Sidebar" at bounding box center [31, 669] width 18 height 18
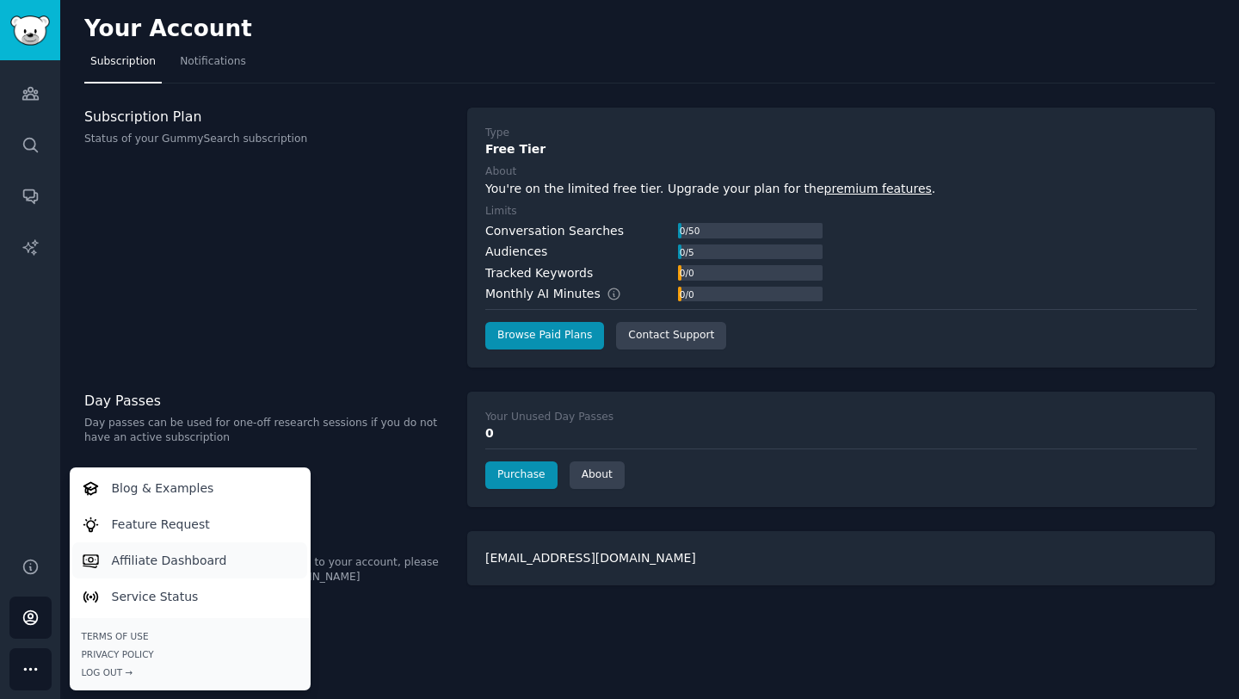
click at [178, 561] on p "Affiliate Dashboard" at bounding box center [169, 561] width 115 height 18
click at [416, 569] on p "To modify your email or make any changes to your account, please send an email …" at bounding box center [266, 570] width 365 height 30
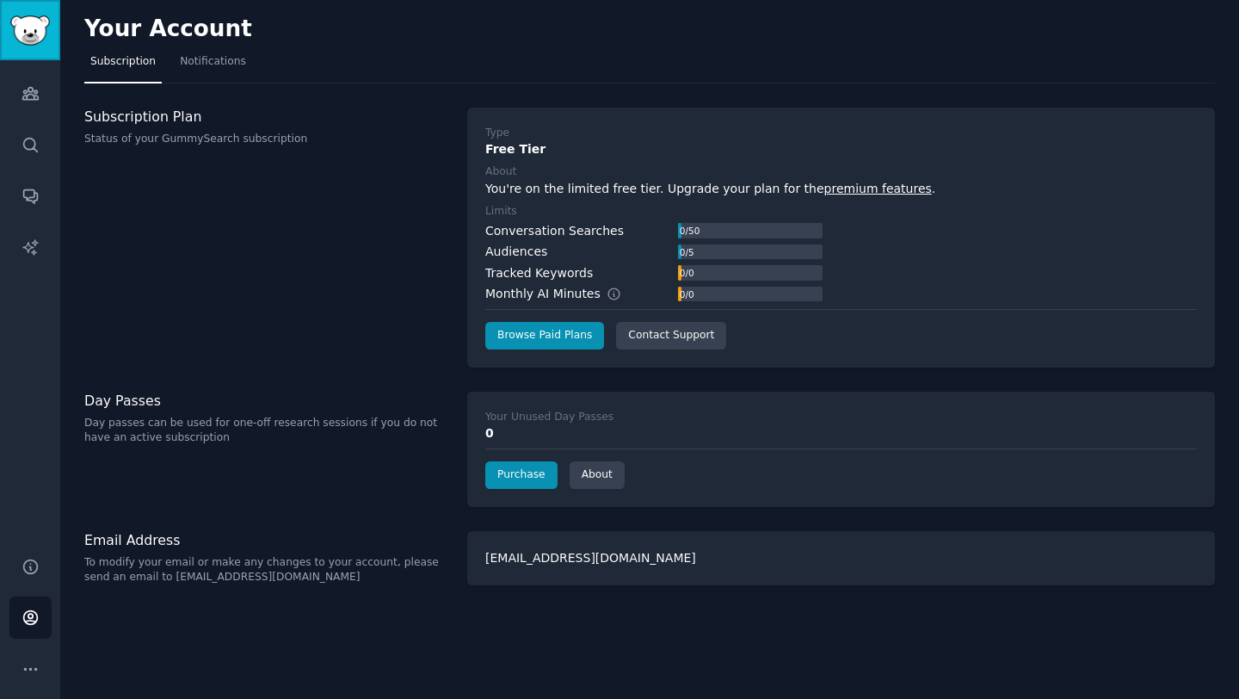
click at [28, 22] on img "Sidebar" at bounding box center [30, 30] width 40 height 30
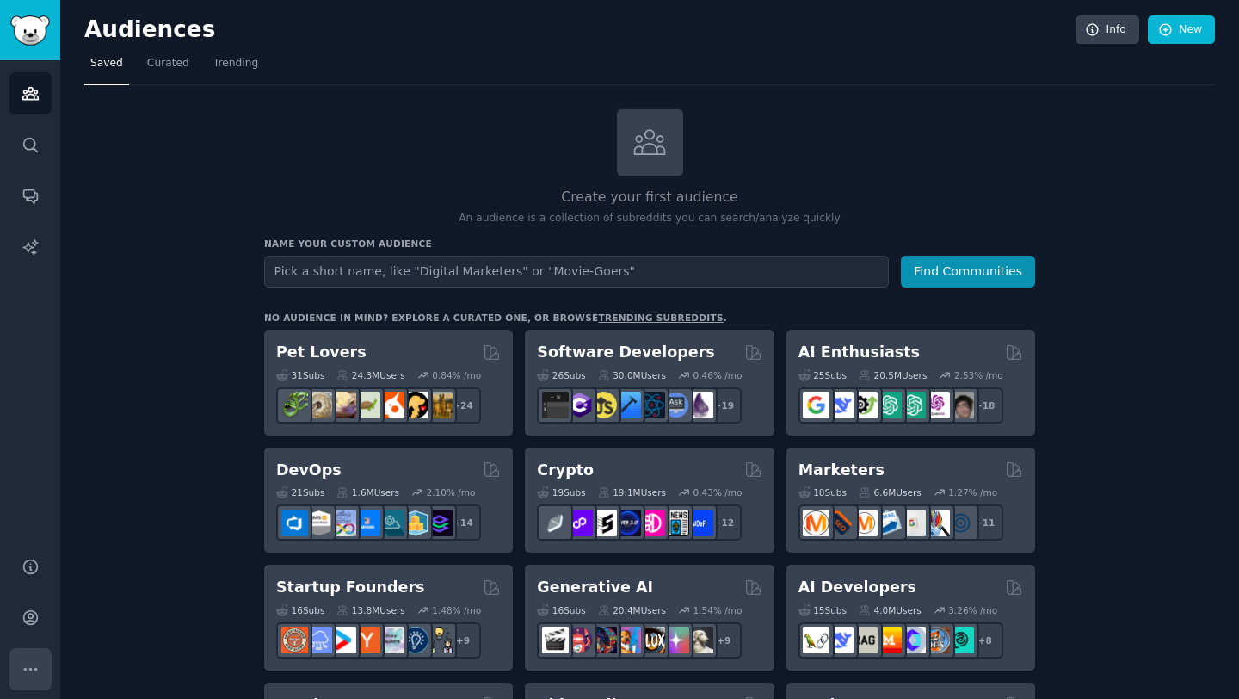
click at [33, 666] on icon "Sidebar" at bounding box center [31, 669] width 18 height 18
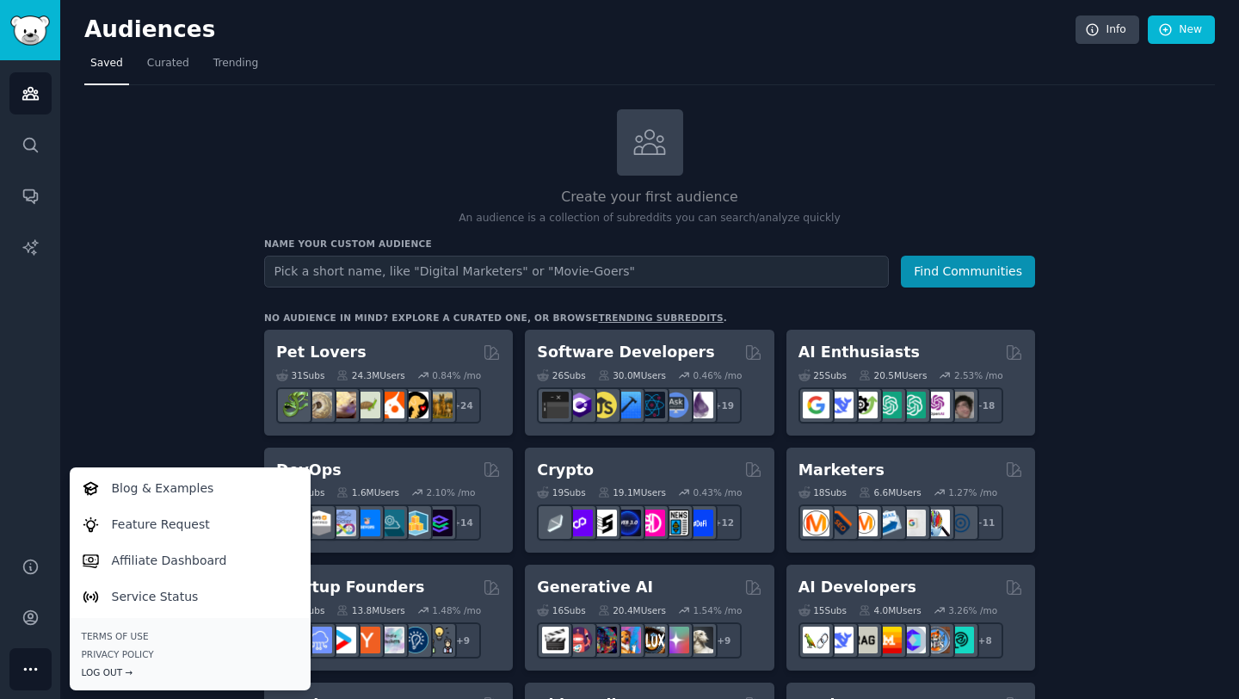
click at [120, 671] on div "Log Out →" at bounding box center [190, 672] width 217 height 12
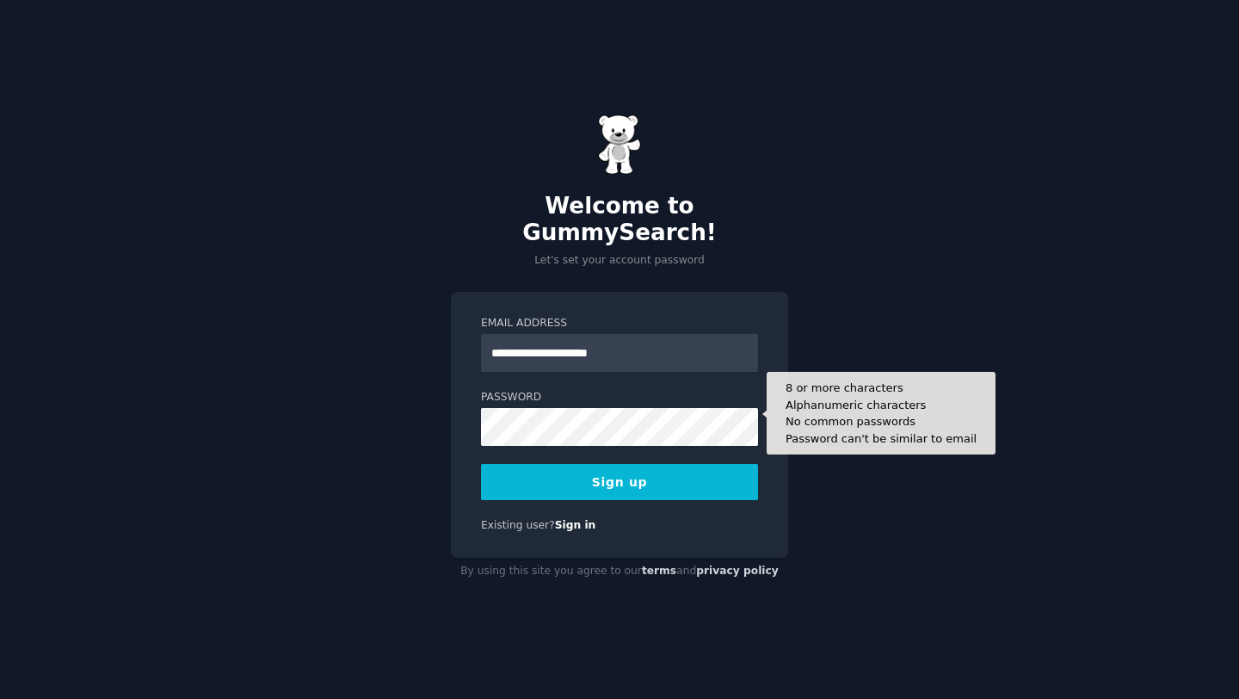
type input "**********"
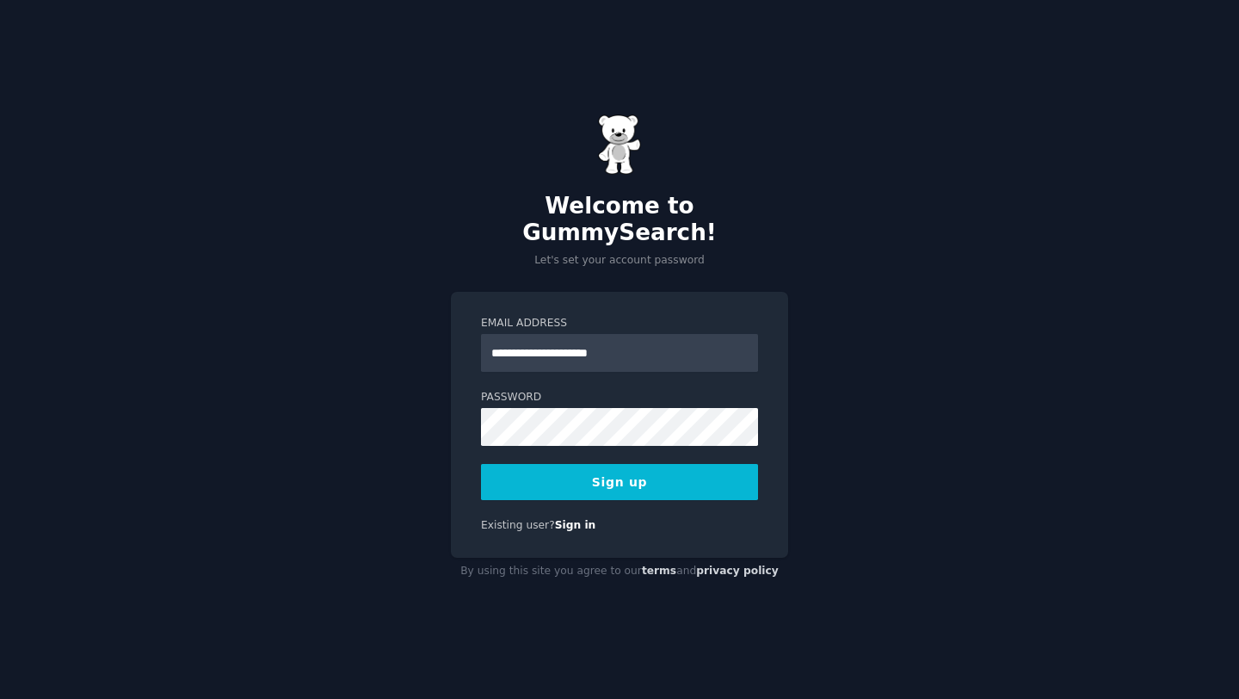
click at [632, 476] on button "Sign up" at bounding box center [619, 482] width 277 height 36
